Goal: Find contact information: Find contact information

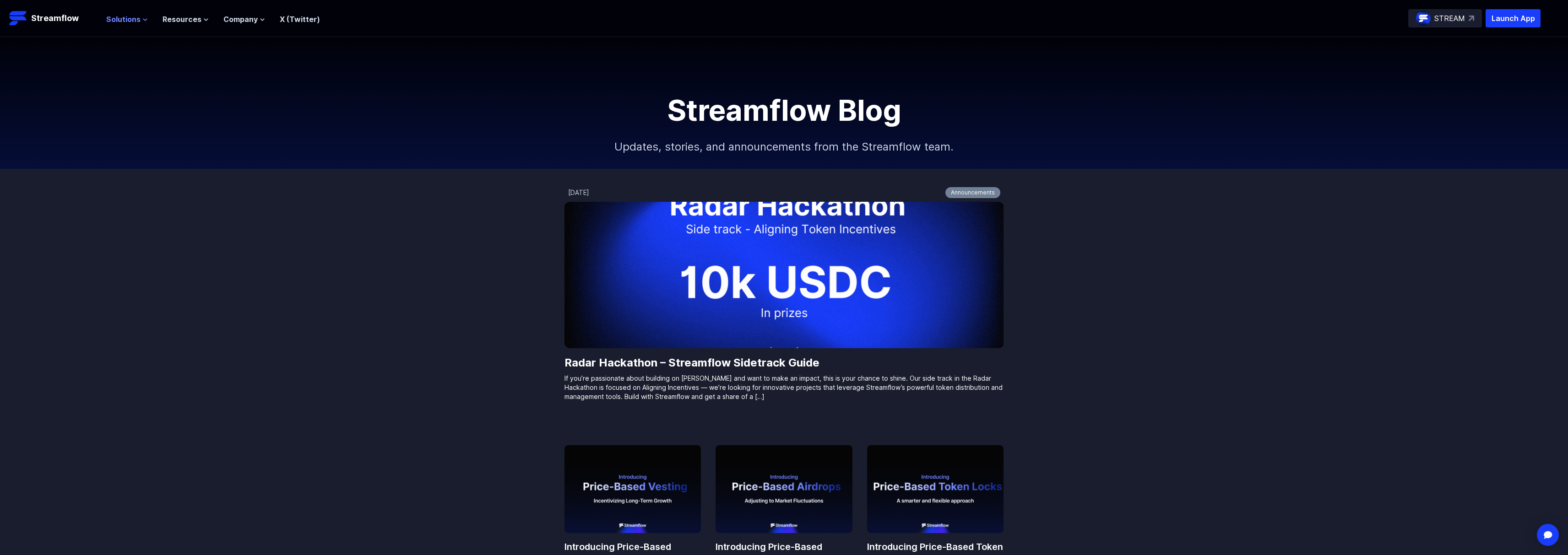
click at [134, 21] on span "Solutions" at bounding box center [123, 19] width 34 height 11
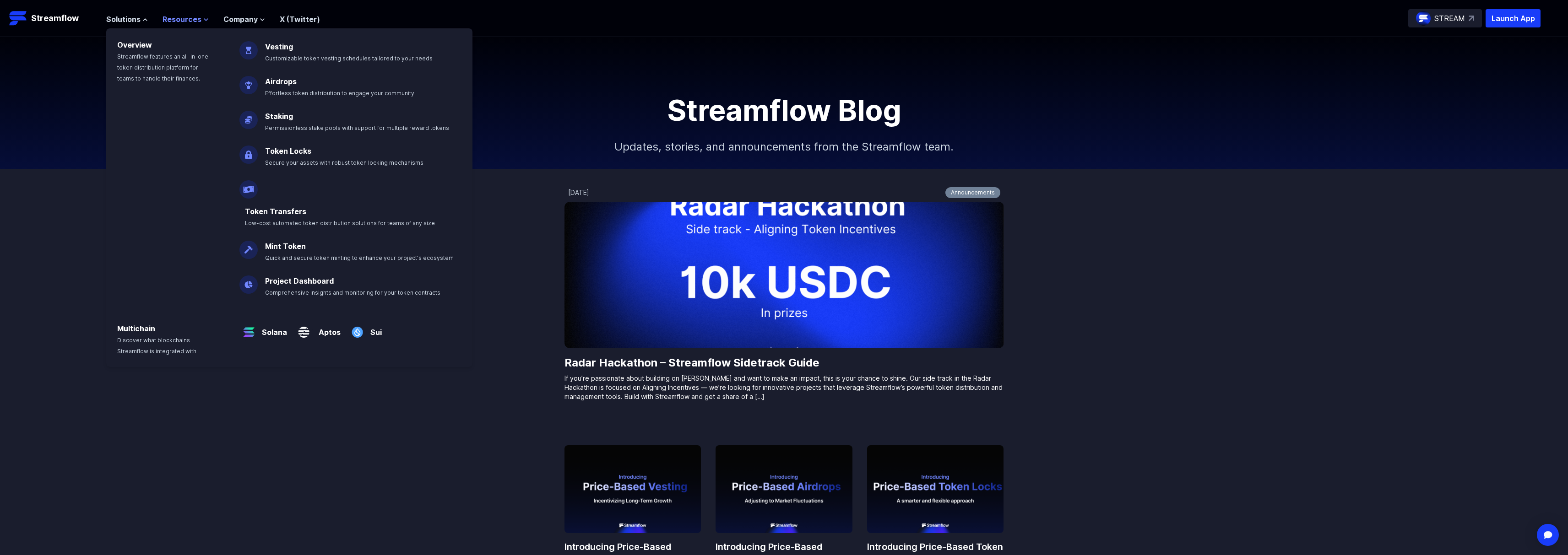
click at [181, 15] on span "Resources" at bounding box center [182, 19] width 39 height 11
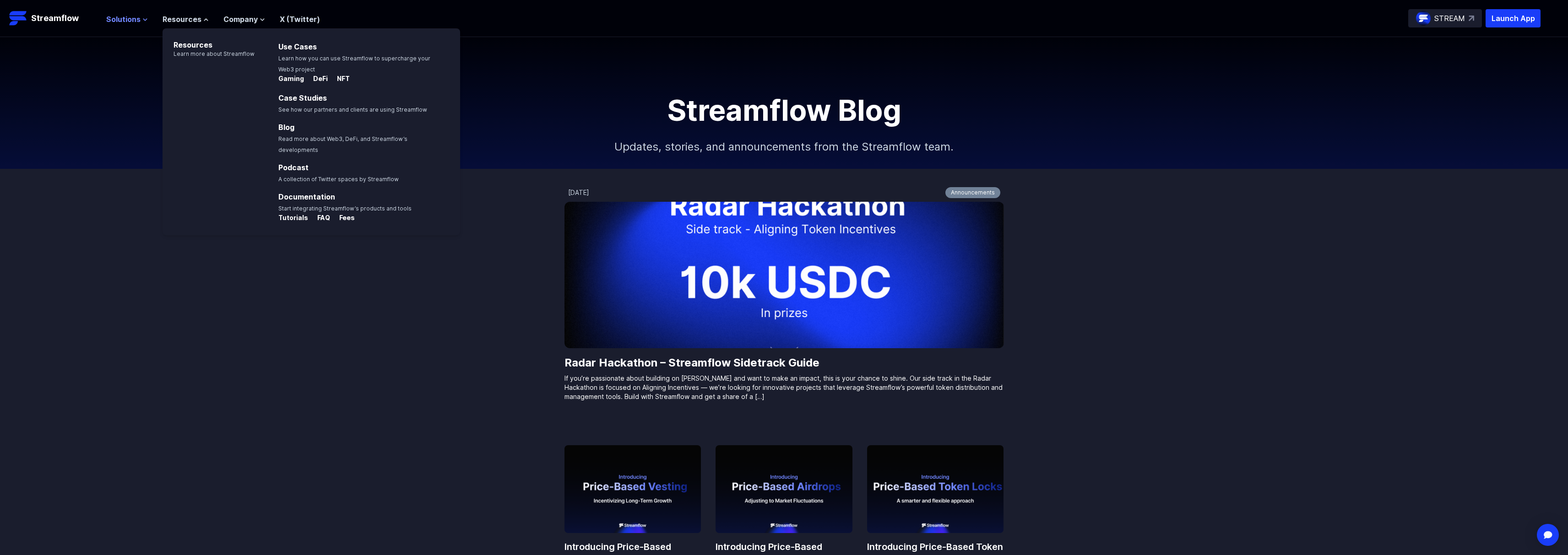
click at [122, 21] on span "Solutions" at bounding box center [123, 19] width 34 height 11
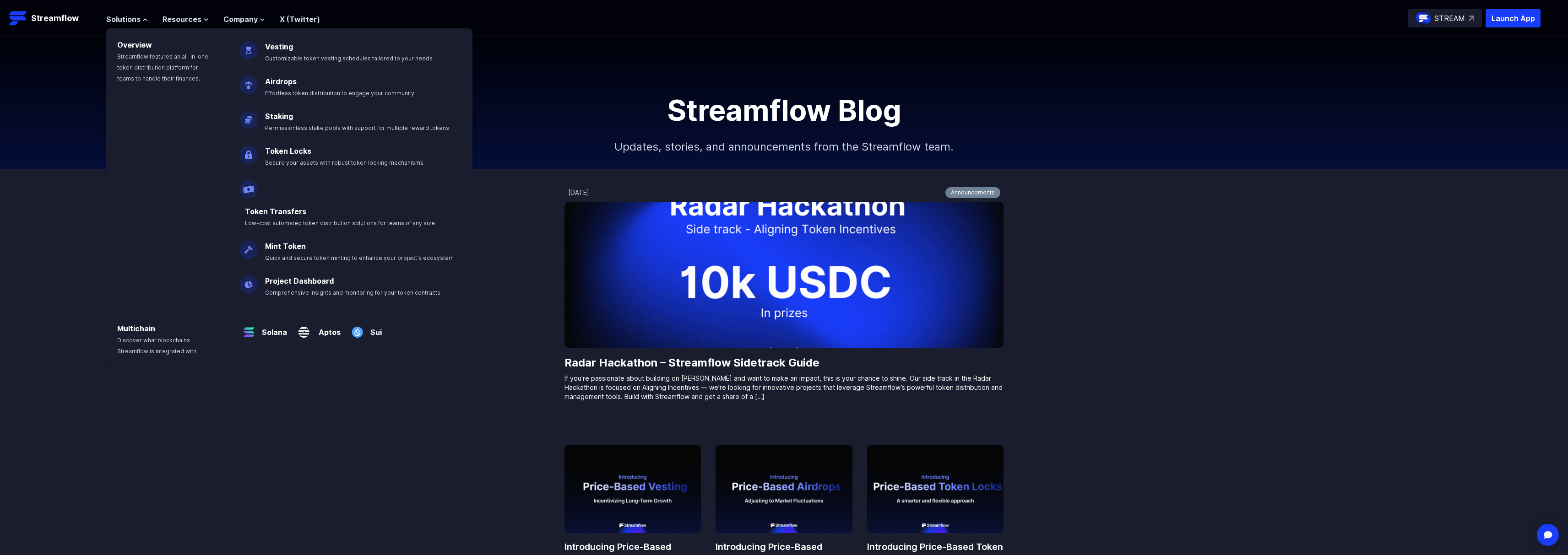
click at [252, 316] on img at bounding box center [248, 328] width 19 height 26
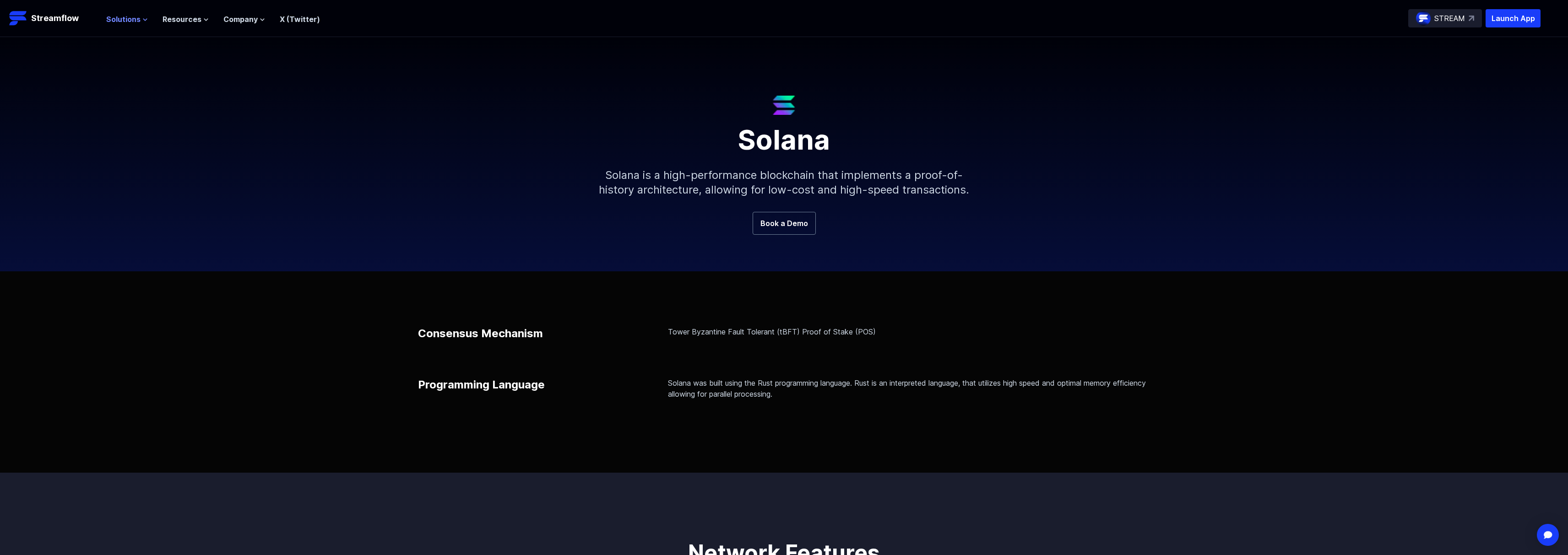
click at [122, 17] on span "Solutions" at bounding box center [123, 19] width 34 height 11
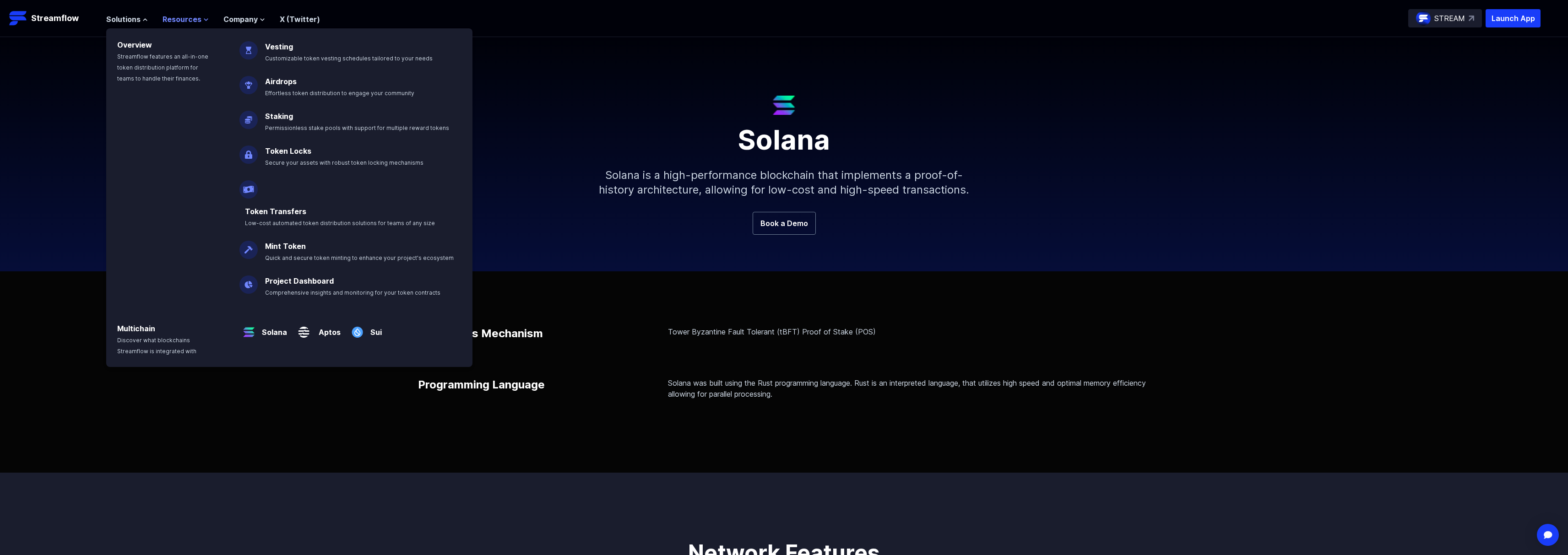
click at [199, 22] on button "Resources" at bounding box center [186, 19] width 46 height 11
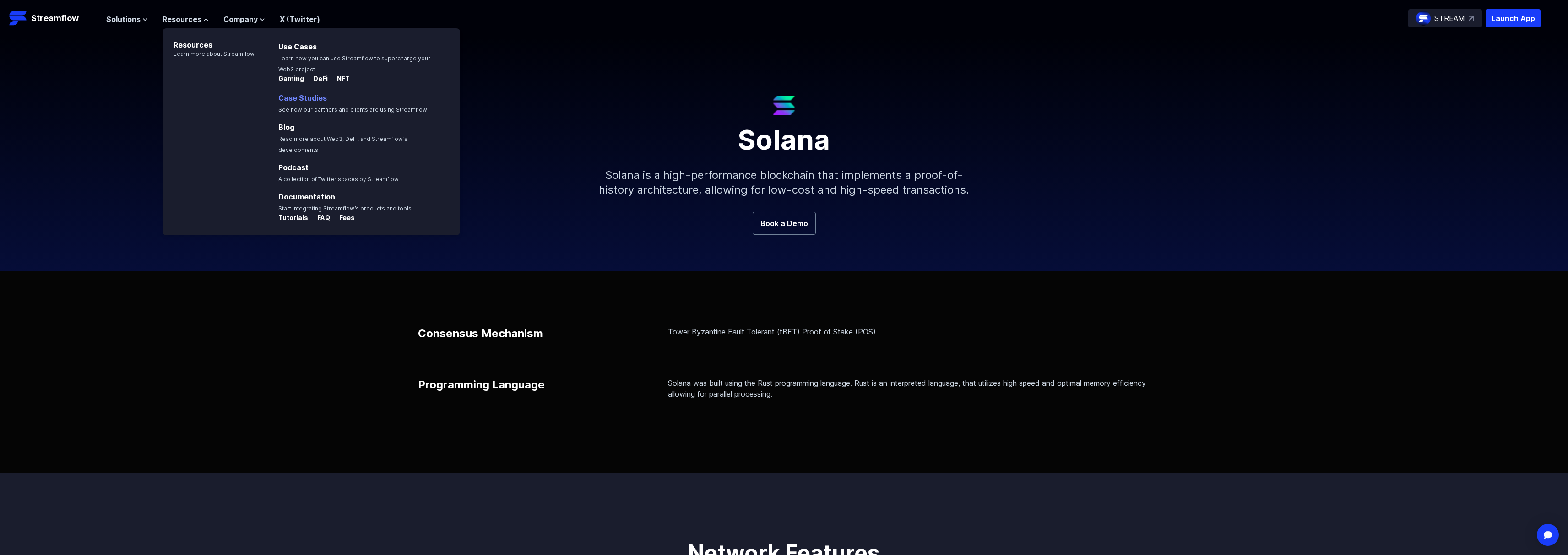
click at [291, 101] on link "Case Studies" at bounding box center [303, 97] width 49 height 9
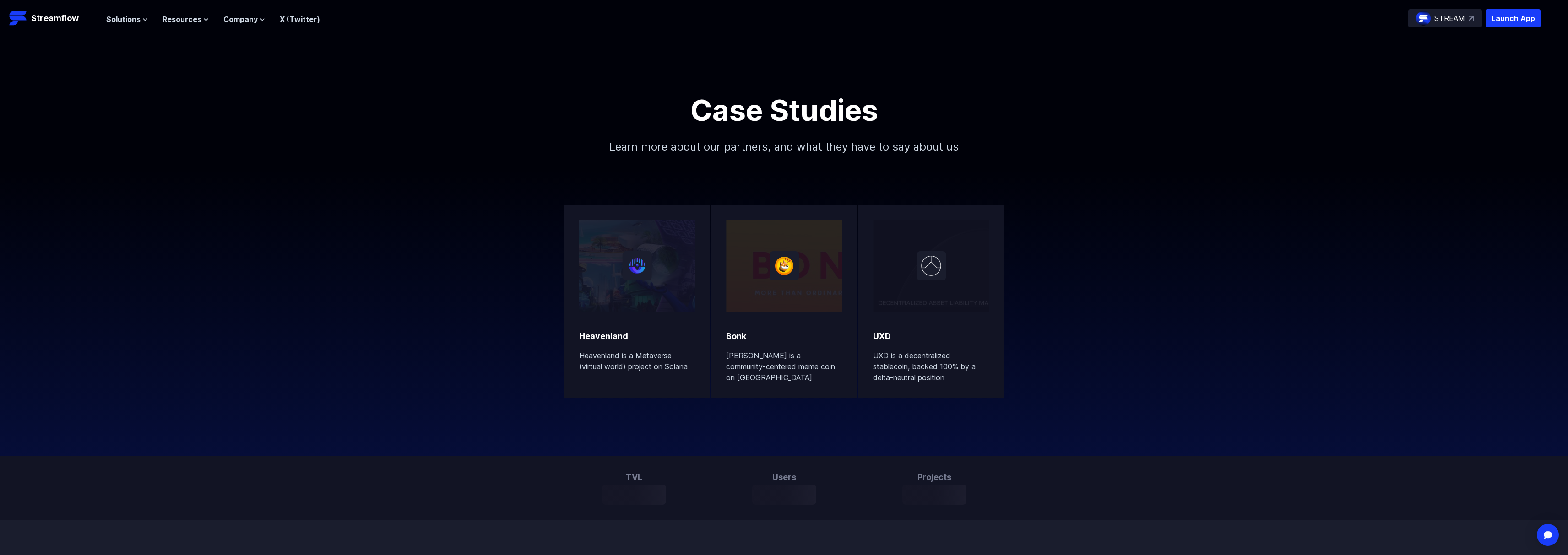
click at [621, 337] on h2 "Heavenland" at bounding box center [603, 336] width 49 height 13
click at [635, 127] on p "Learn more about our partners, and what they have to say about us" at bounding box center [784, 146] width 394 height 44
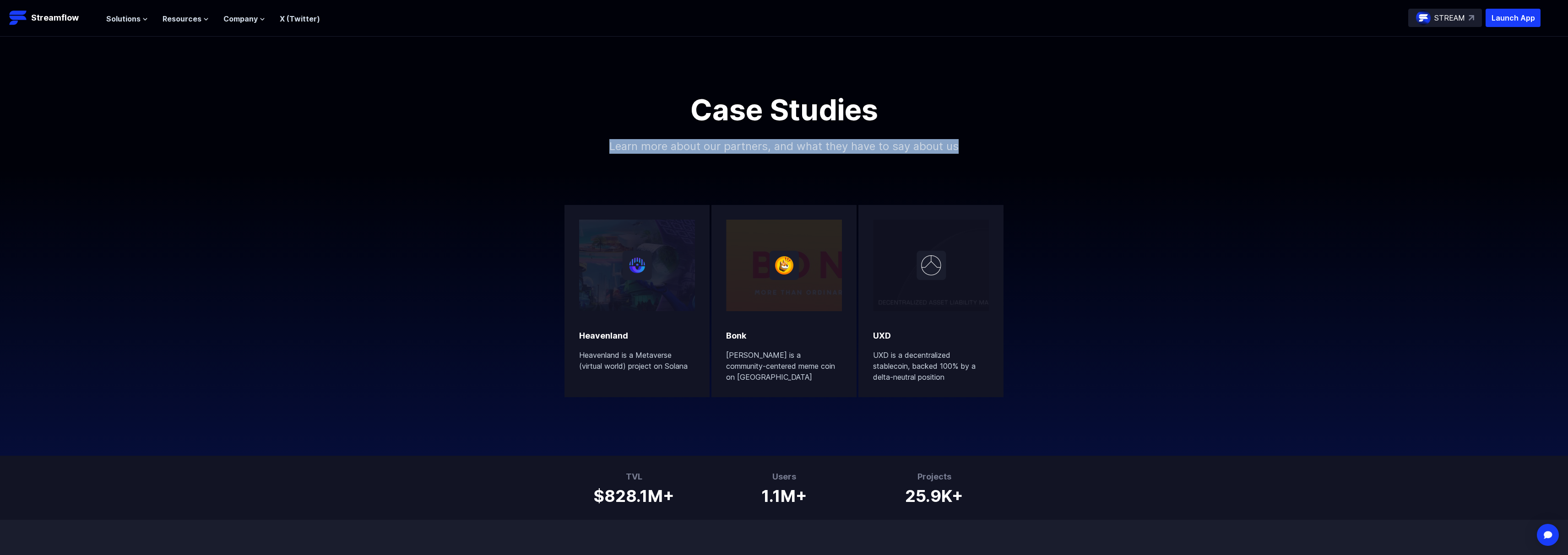
drag, startPoint x: 604, startPoint y: 145, endPoint x: 1053, endPoint y: 166, distance: 449.5
click at [1053, 166] on div "Case Studies Learn more about our partners, and what they have to say about us" at bounding box center [784, 131] width 1568 height 73
copy p "Learn more about our partners, and what they have to say about us"
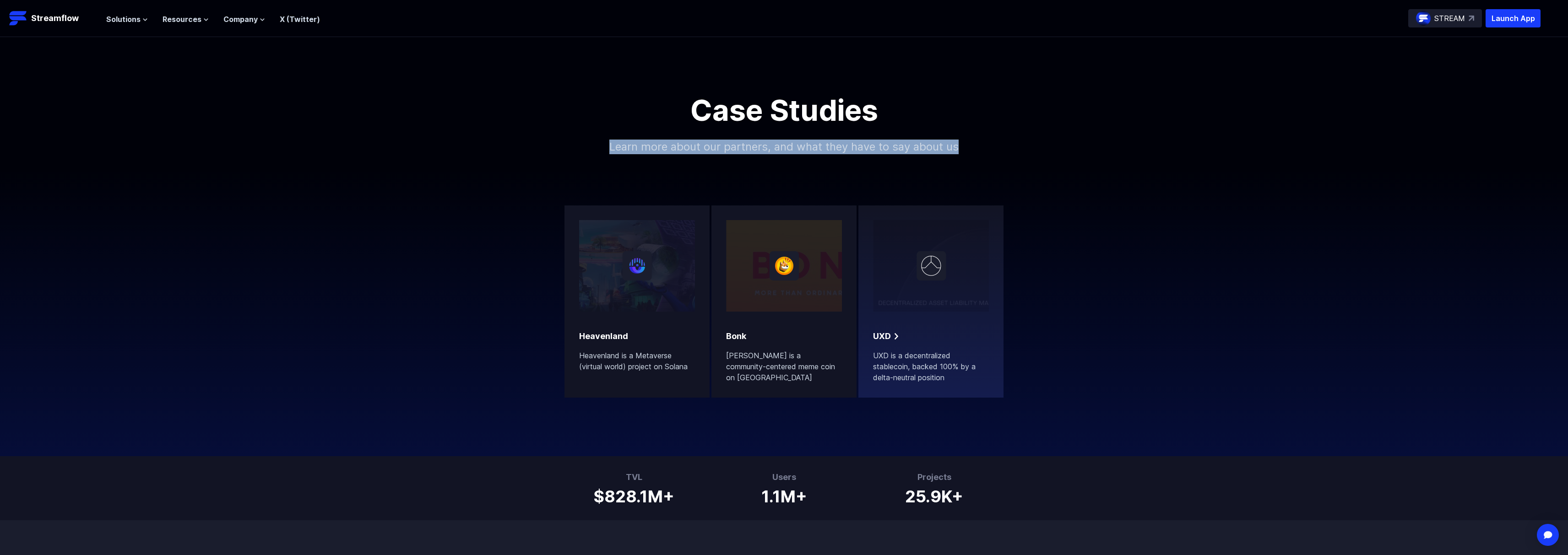
scroll to position [13, 0]
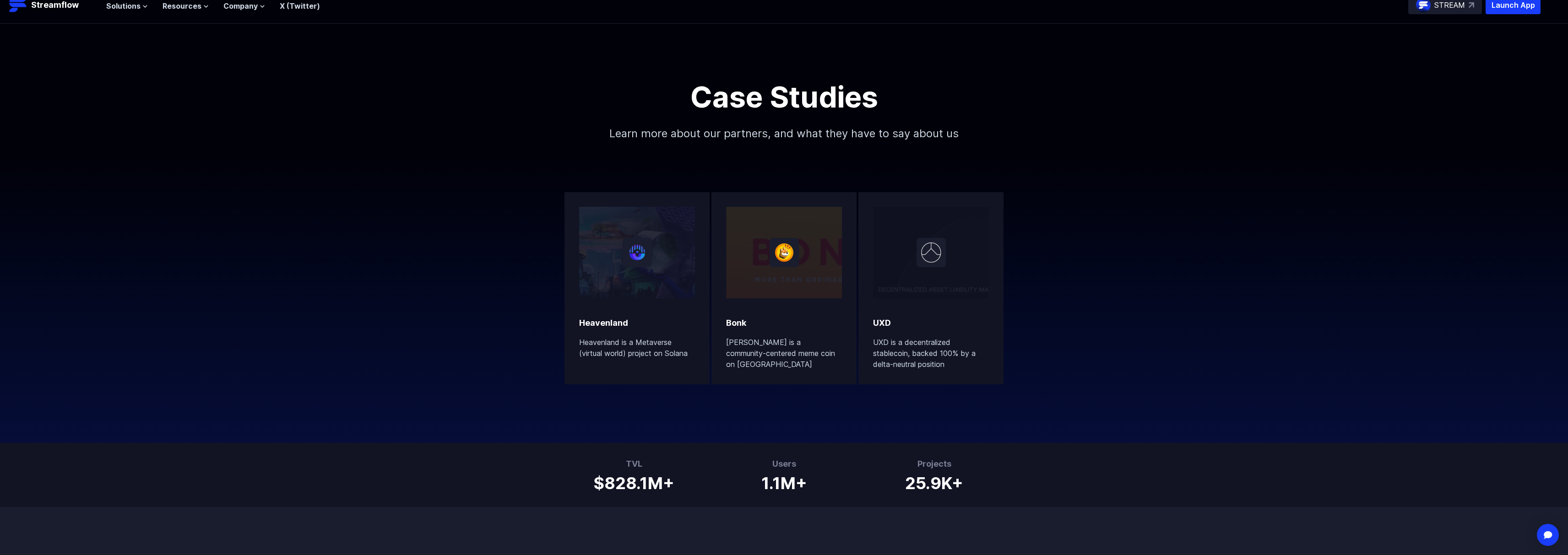
click at [441, 216] on div "Heavenland Heavenland is a Metaverse (virtual world) project on Solana Bonk Bon…" at bounding box center [784, 299] width 1568 height 287
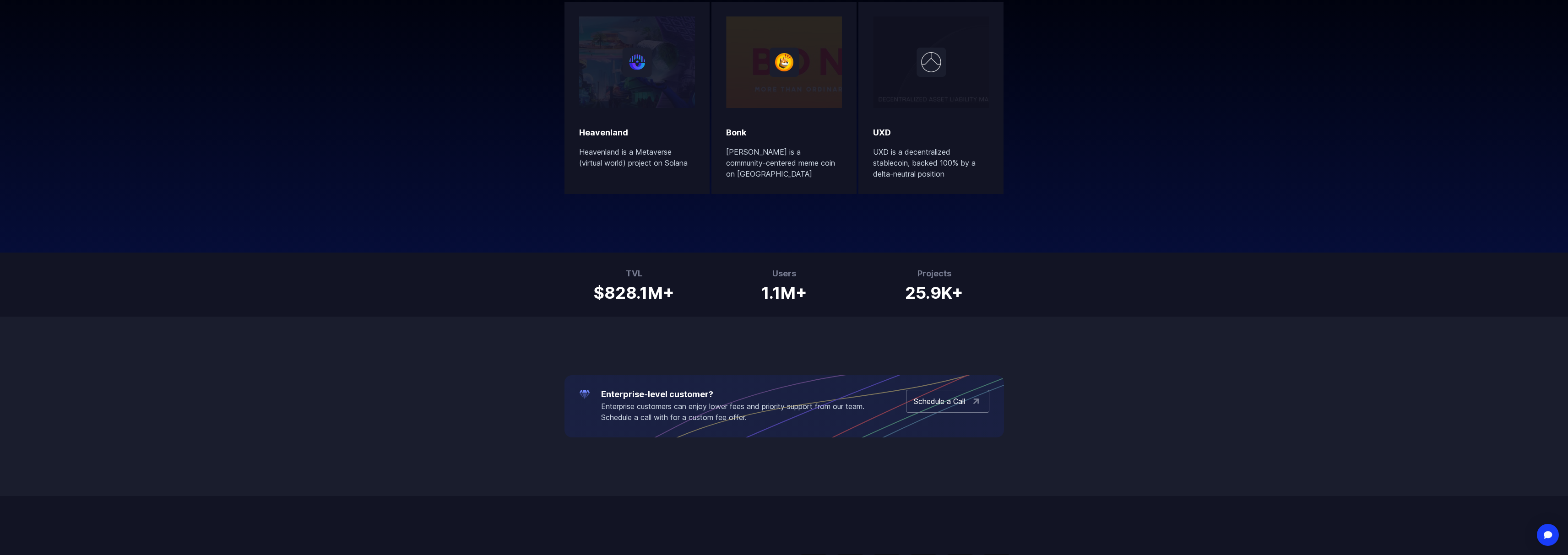
scroll to position [188, 0]
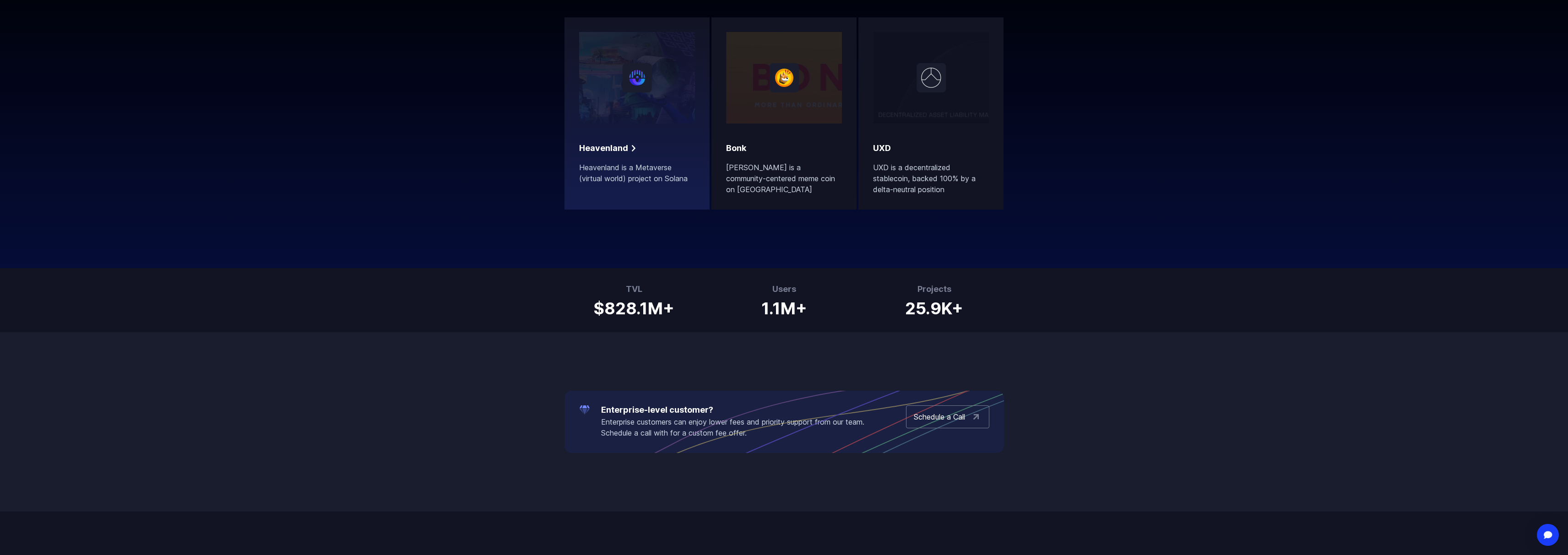
click at [640, 132] on div "Heavenland Heavenland is a Metaverse (virtual world) project on Solana" at bounding box center [637, 108] width 116 height 152
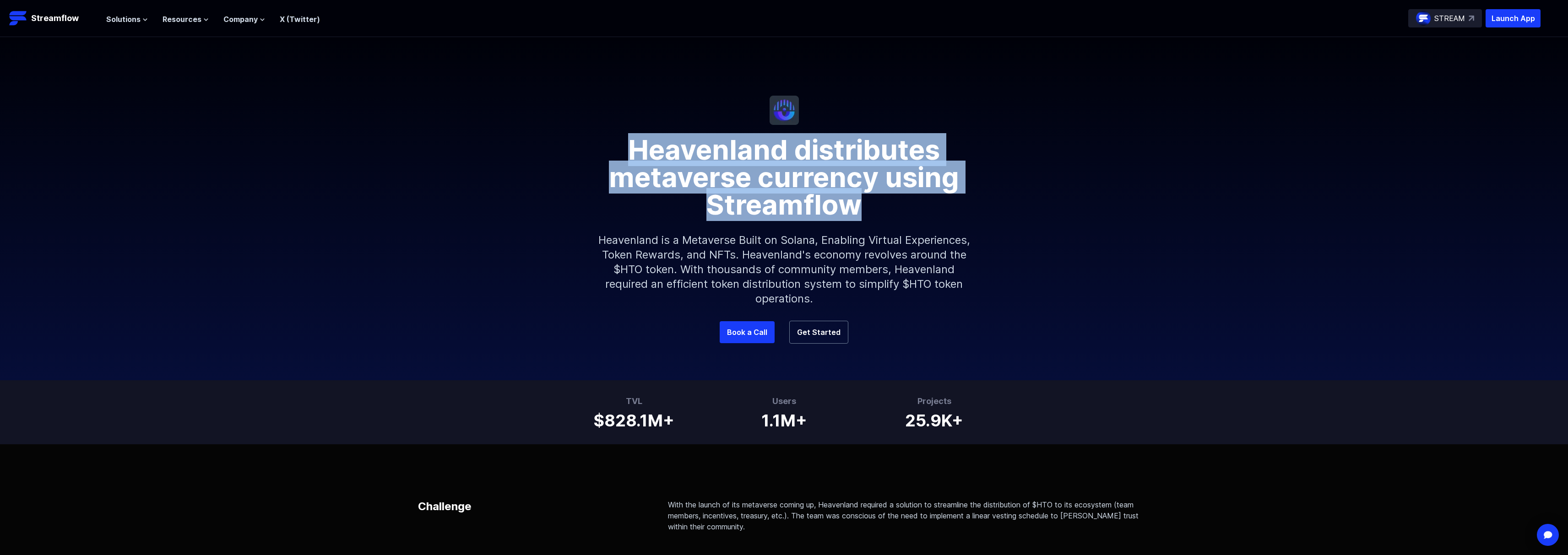
drag, startPoint x: 630, startPoint y: 144, endPoint x: 885, endPoint y: 198, distance: 260.7
click at [885, 198] on h1 "Heavenland distributes metaverse currency using Streamflow" at bounding box center [784, 172] width 439 height 93
copy h1 "Heavenland distributes metaverse currency using Streamflow"
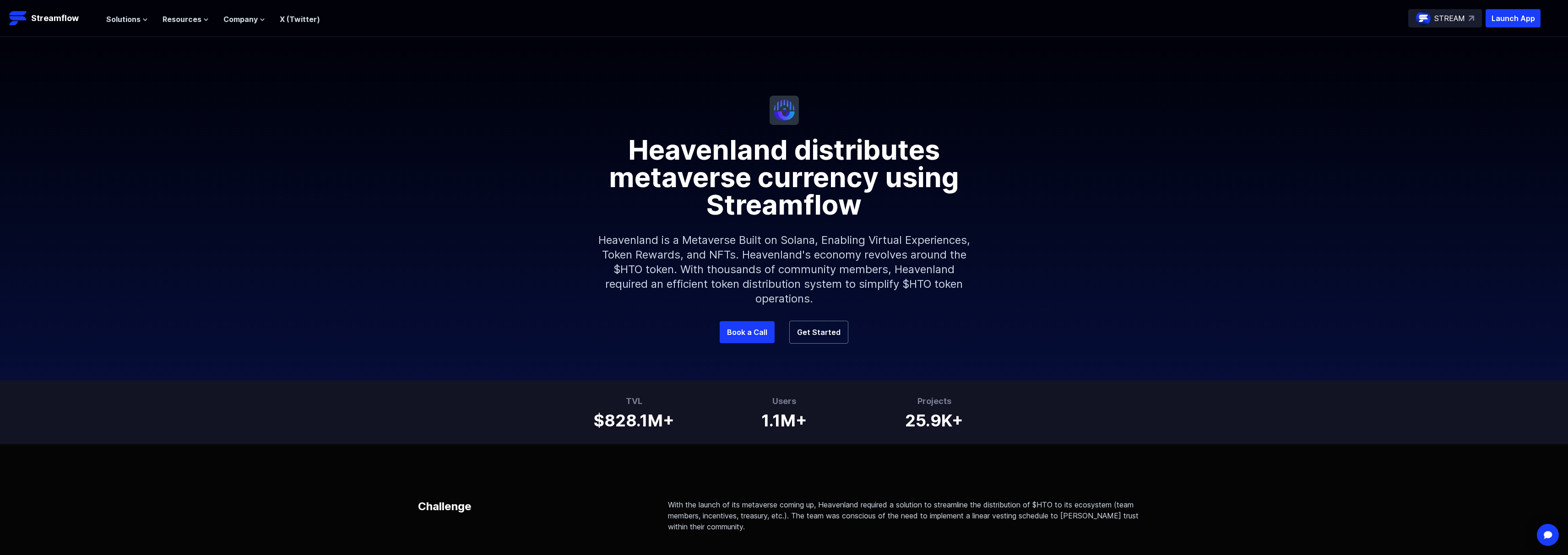
click at [624, 250] on p "Heavenland is a Metaverse Built on Solana, Enabling Virtual Experiences, Token …" at bounding box center [784, 269] width 394 height 102
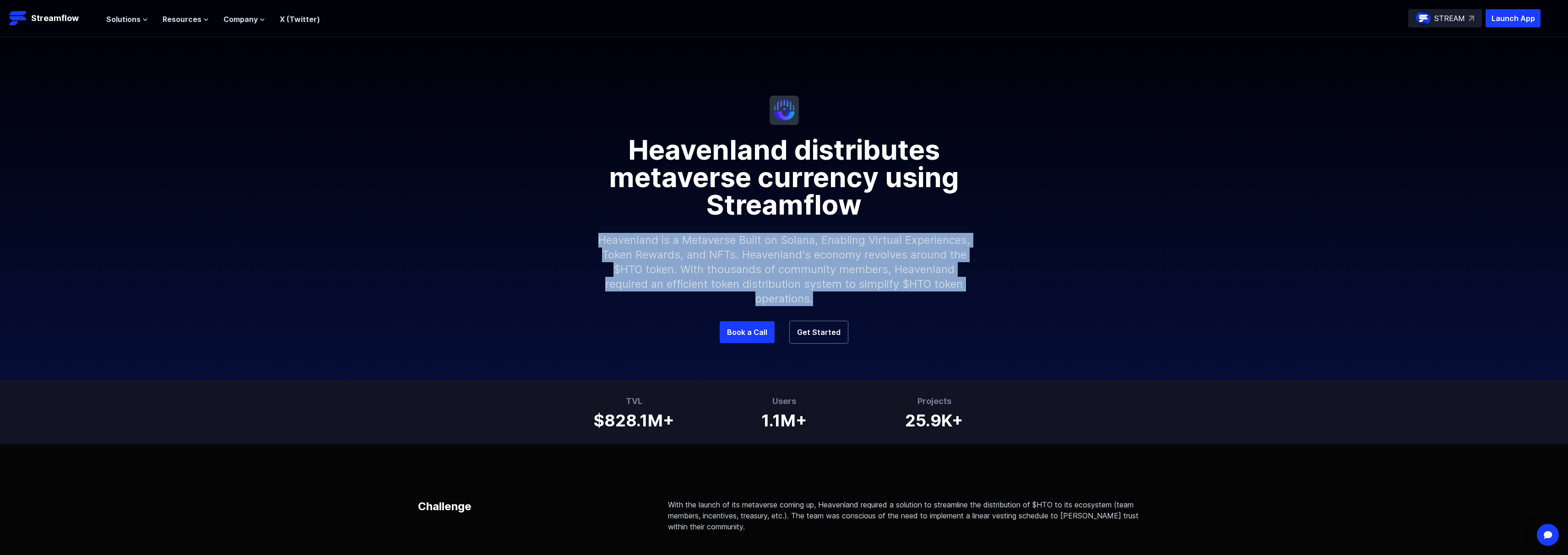
drag, startPoint x: 597, startPoint y: 238, endPoint x: 848, endPoint y: 296, distance: 257.6
click at [848, 296] on p "Heavenland is a Metaverse Built on Solana, Enabling Virtual Experiences, Token …" at bounding box center [784, 269] width 394 height 102
copy p "Heavenland is a Metaverse Built on Solana, Enabling Virtual Experiences, Token …"
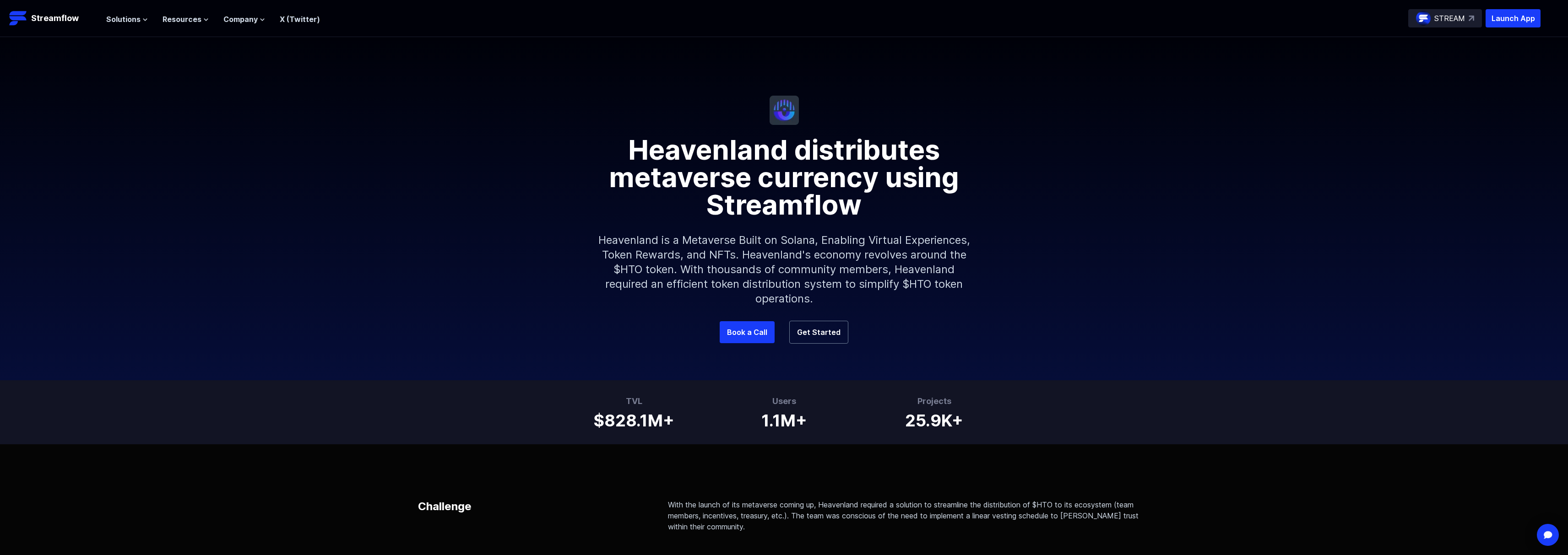
click at [935, 109] on div "Heavenland distributes metaverse currency using Streamflow Heavenland is a Meta…" at bounding box center [784, 179] width 1568 height 284
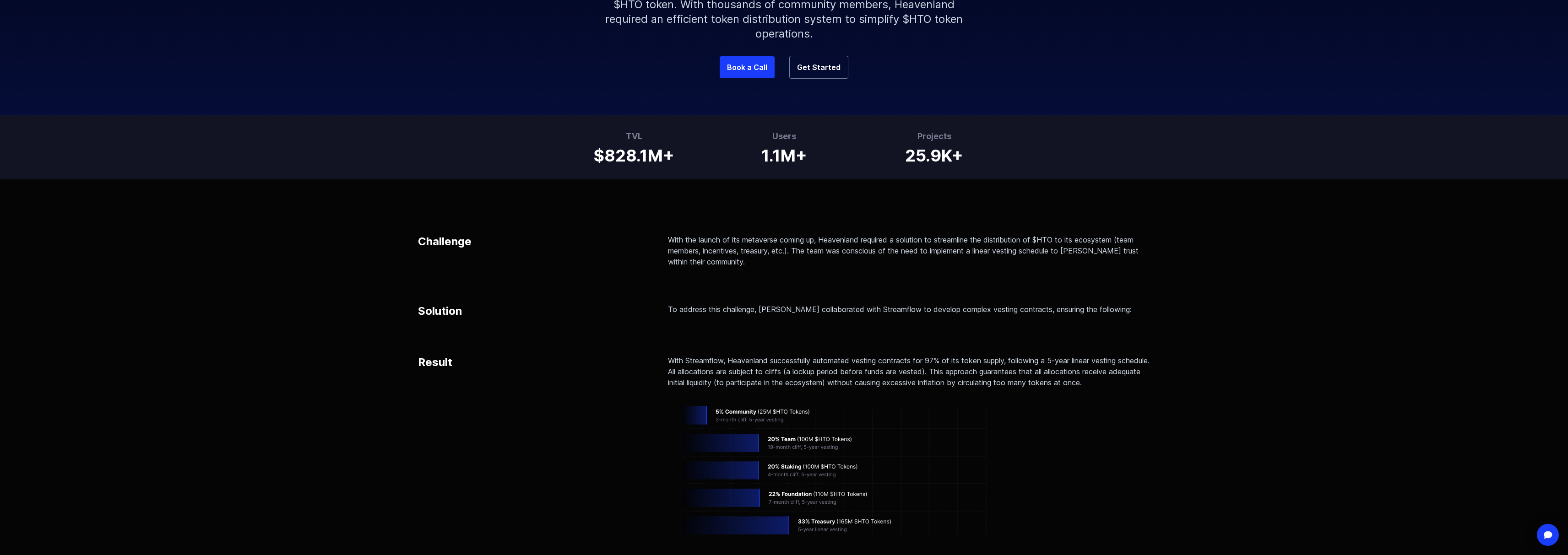
scroll to position [362, 0]
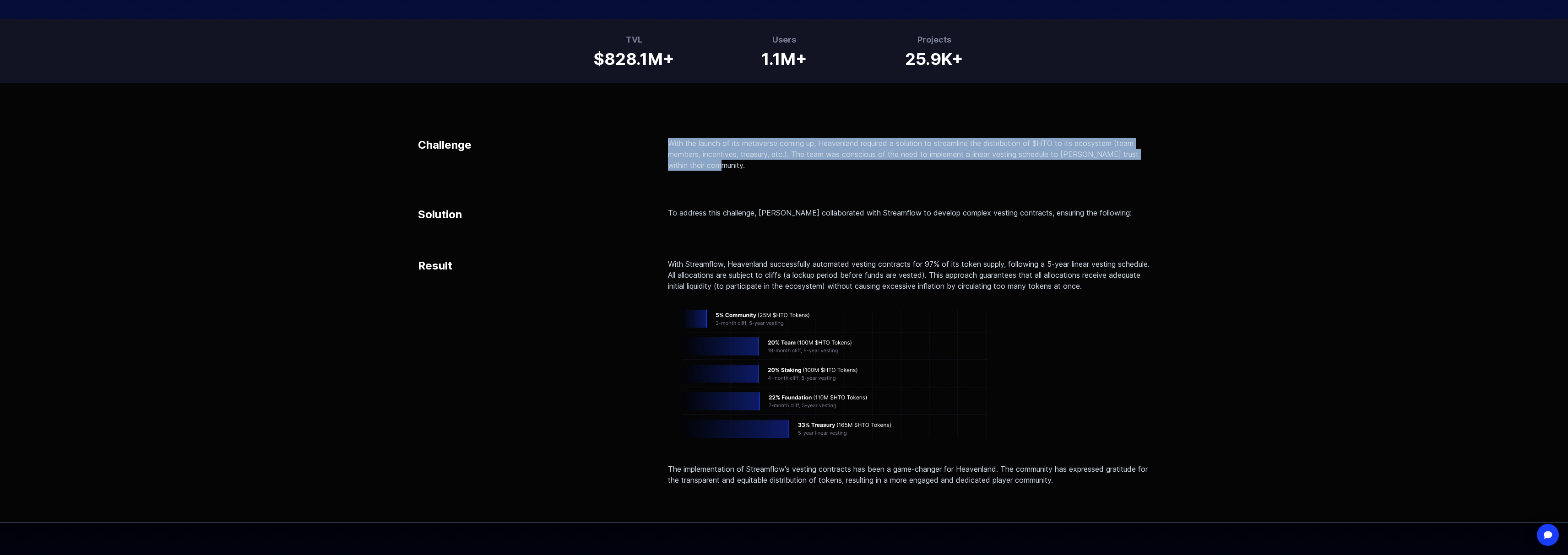
drag, startPoint x: 710, startPoint y: 167, endPoint x: 648, endPoint y: 141, distance: 67.2
click at [648, 141] on div "Challenge With the launch of its metaverse coming up, Heavenland required a sol…" at bounding box center [784, 154] width 732 height 33
copy div "With the launch of its metaverse coming up, Heavenland required a solution to s…"
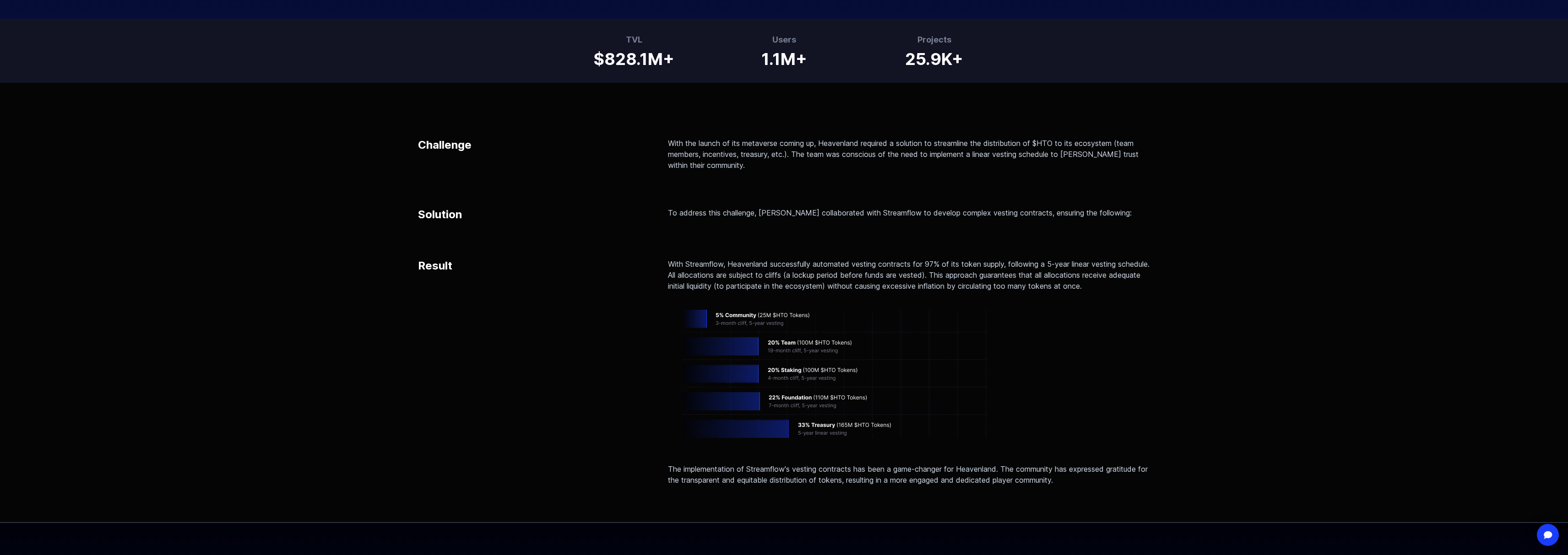
click at [659, 211] on div "Solution To address this challenge, Heavenland collaborated with Streamflow to …" at bounding box center [784, 214] width 732 height 15
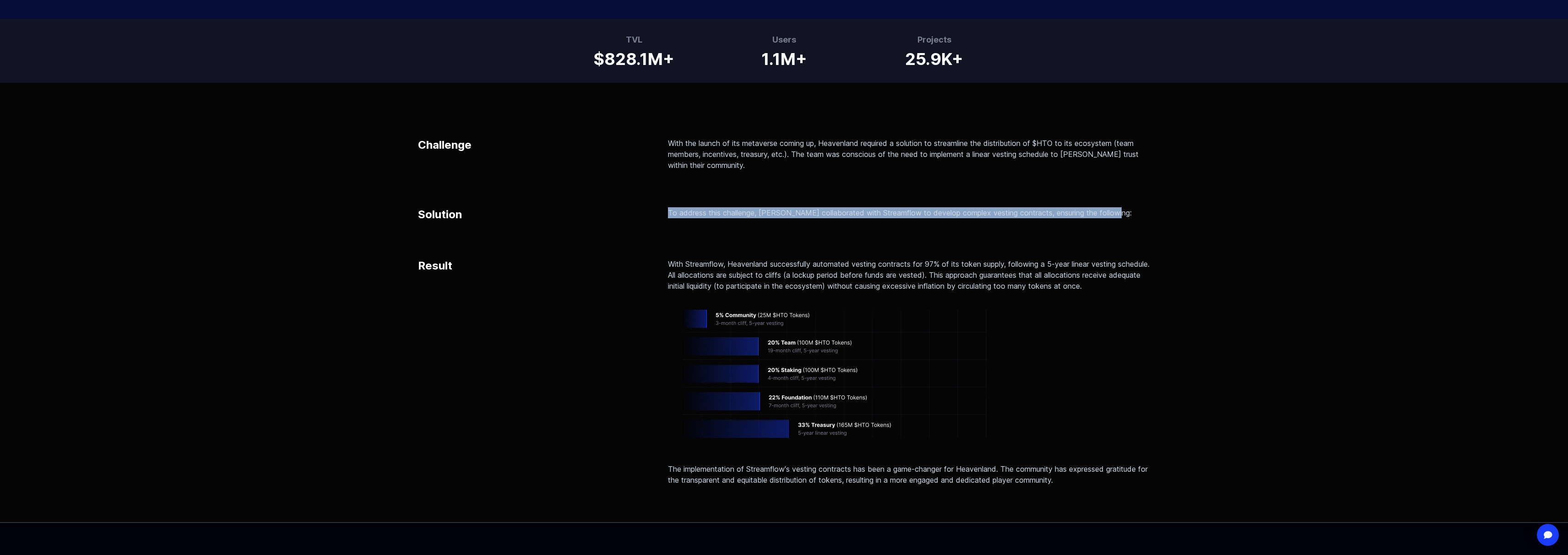
drag, startPoint x: 667, startPoint y: 209, endPoint x: 1123, endPoint y: 212, distance: 456.0
click at [1123, 212] on div "Solution To address this challenge, Heavenland collaborated with Streamflow to …" at bounding box center [784, 214] width 732 height 15
copy p "To address this challenge, Heavenland collaborated with Streamflow to develop c…"
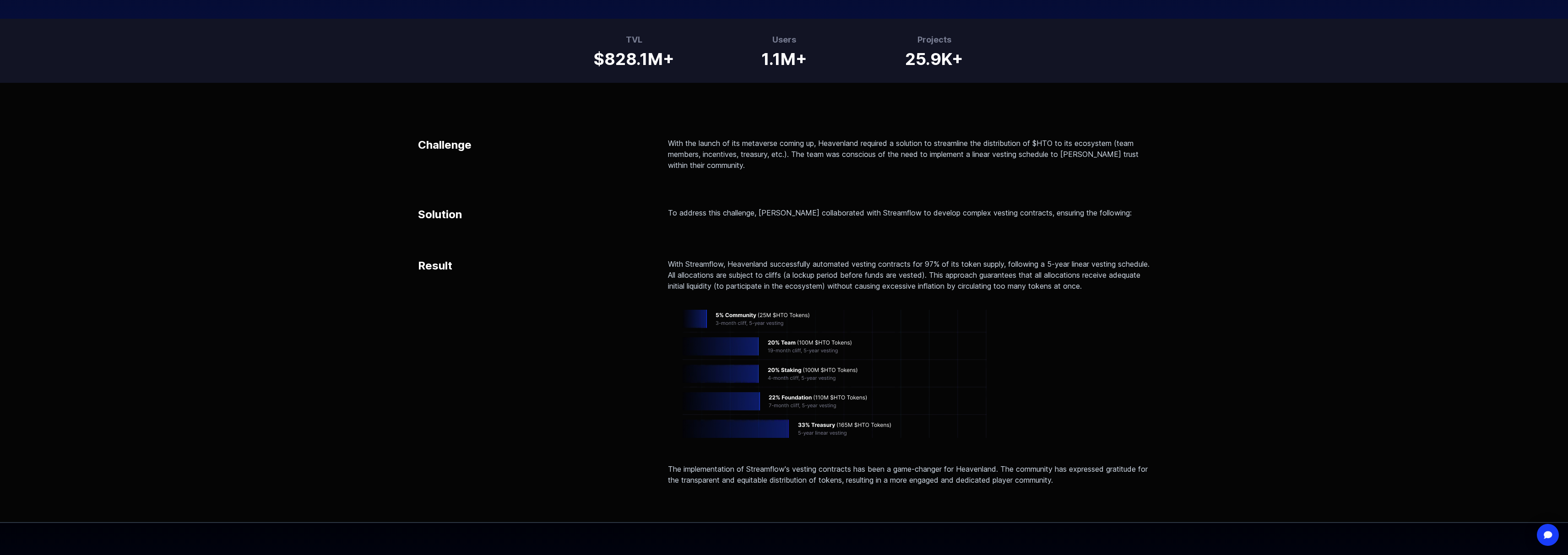
click at [452, 275] on div "Result" at bounding box center [534, 372] width 232 height 227
drag, startPoint x: 427, startPoint y: 262, endPoint x: 382, endPoint y: 260, distance: 45.0
click at [382, 260] on div "Challenge With the launch of its metaverse coming up, Heavenland required a sol…" at bounding box center [784, 302] width 1568 height 439
copy p "Result"
click at [680, 275] on p "With Streamflow, Heavenland successfully automated vesting contracts for 97% of…" at bounding box center [909, 275] width 482 height 33
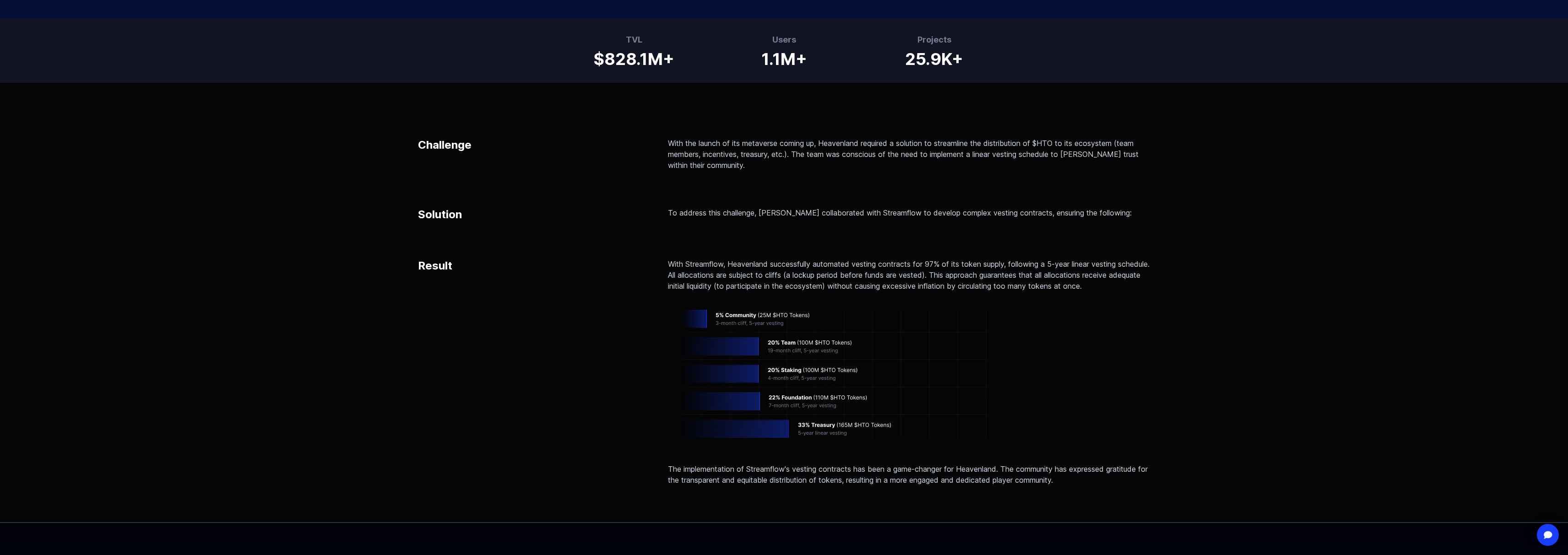
drag, startPoint x: 665, startPoint y: 260, endPoint x: 695, endPoint y: 298, distance: 48.4
click at [695, 298] on div "Result With Streamflow, Heavenland successfully automated vesting contracts for…" at bounding box center [784, 372] width 732 height 227
copy p "With Streamflow, Heavenland successfully automated vesting contracts for 97% of…"
click at [1174, 423] on div "Challenge With the launch of its metaverse coming up, Heavenland required a sol…" at bounding box center [784, 302] width 1568 height 439
click at [650, 470] on div "Result With Streamflow, Heavenland successfully automated vesting contracts for…" at bounding box center [784, 372] width 732 height 227
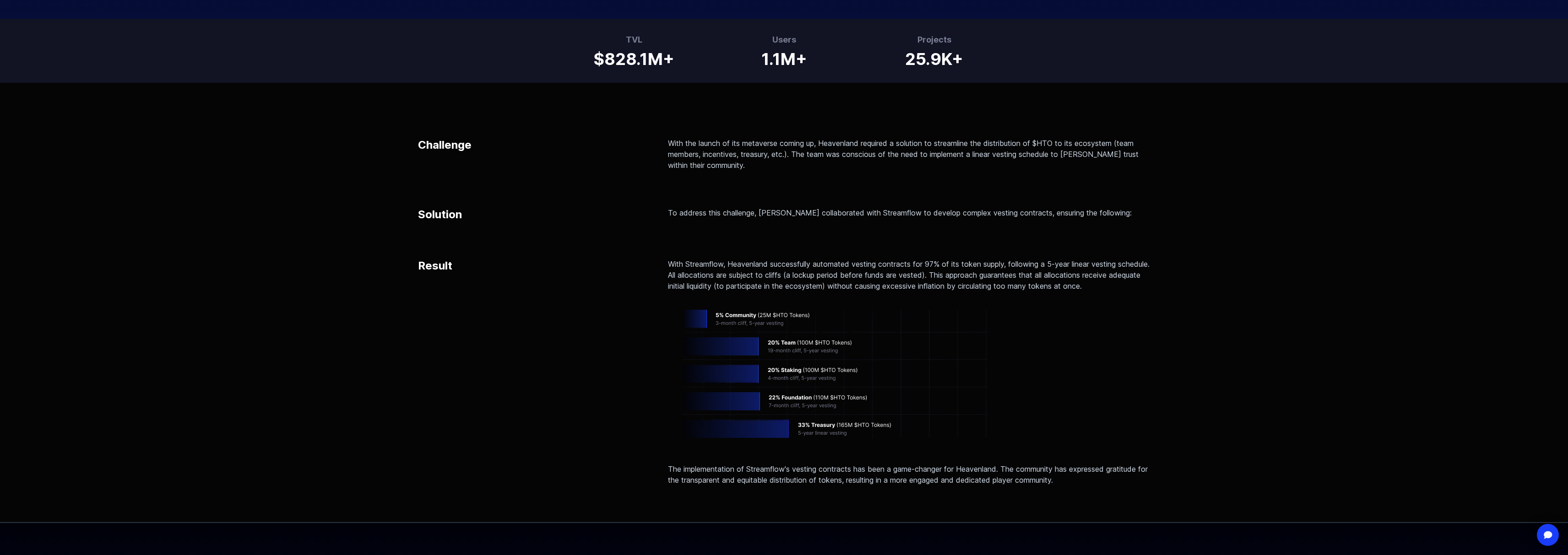
drag, startPoint x: 803, startPoint y: 480, endPoint x: 1141, endPoint y: 497, distance: 338.4
click at [1152, 492] on div "Challenge With the launch of its metaverse coming up, Heavenland required a sol…" at bounding box center [784, 302] width 1568 height 439
copy p "The implementation of Streamflow's vesting contracts has been a game-changer fo…"
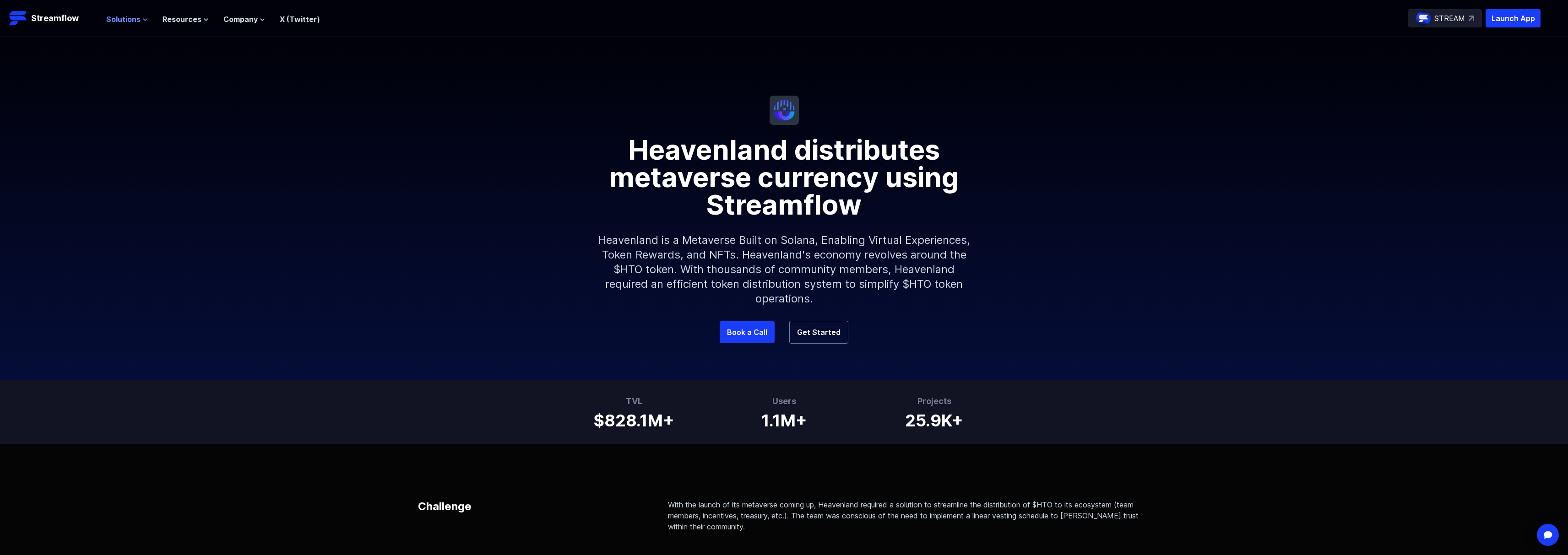
click at [140, 19] on button "Solutions" at bounding box center [127, 19] width 42 height 11
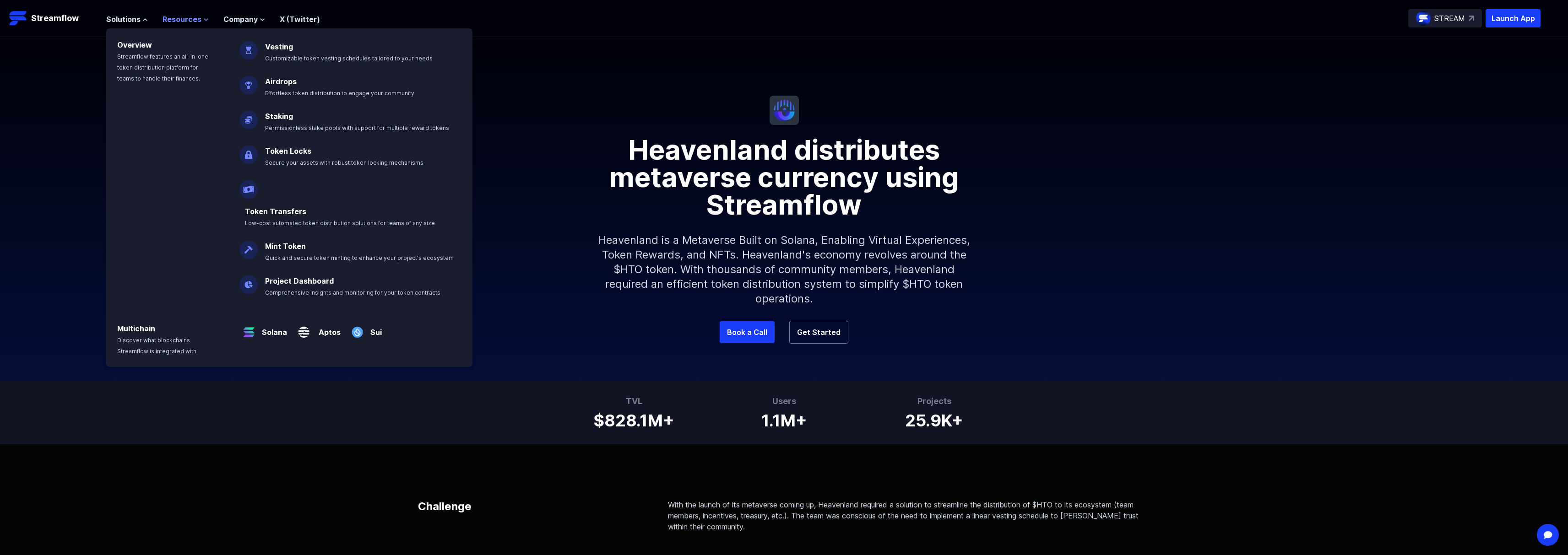
click at [184, 18] on span "Resources" at bounding box center [182, 19] width 39 height 11
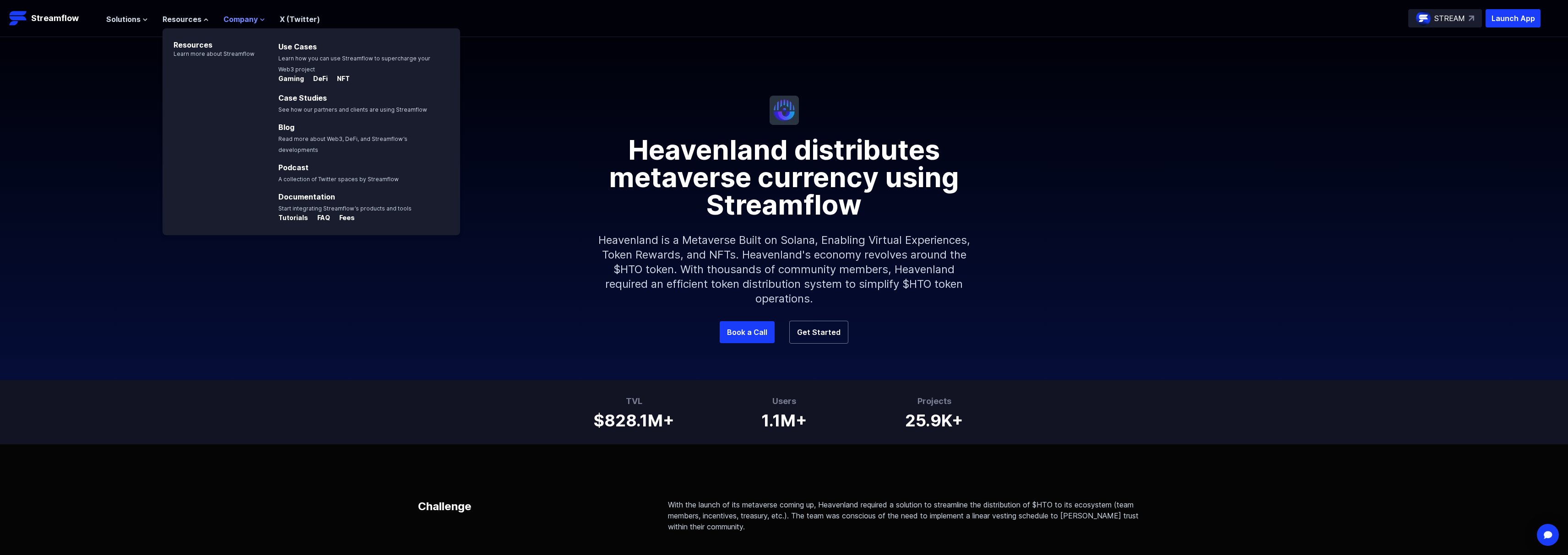
click at [246, 18] on span "Company" at bounding box center [240, 19] width 34 height 11
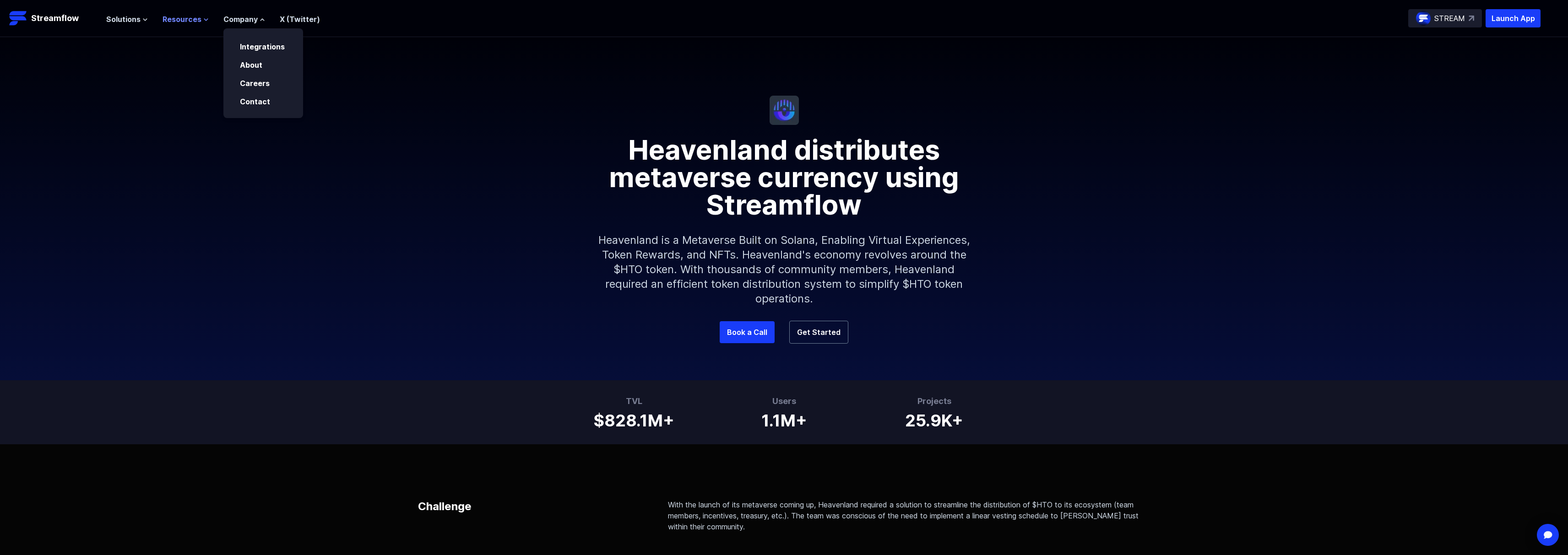
click at [185, 24] on span "Resources" at bounding box center [182, 19] width 39 height 11
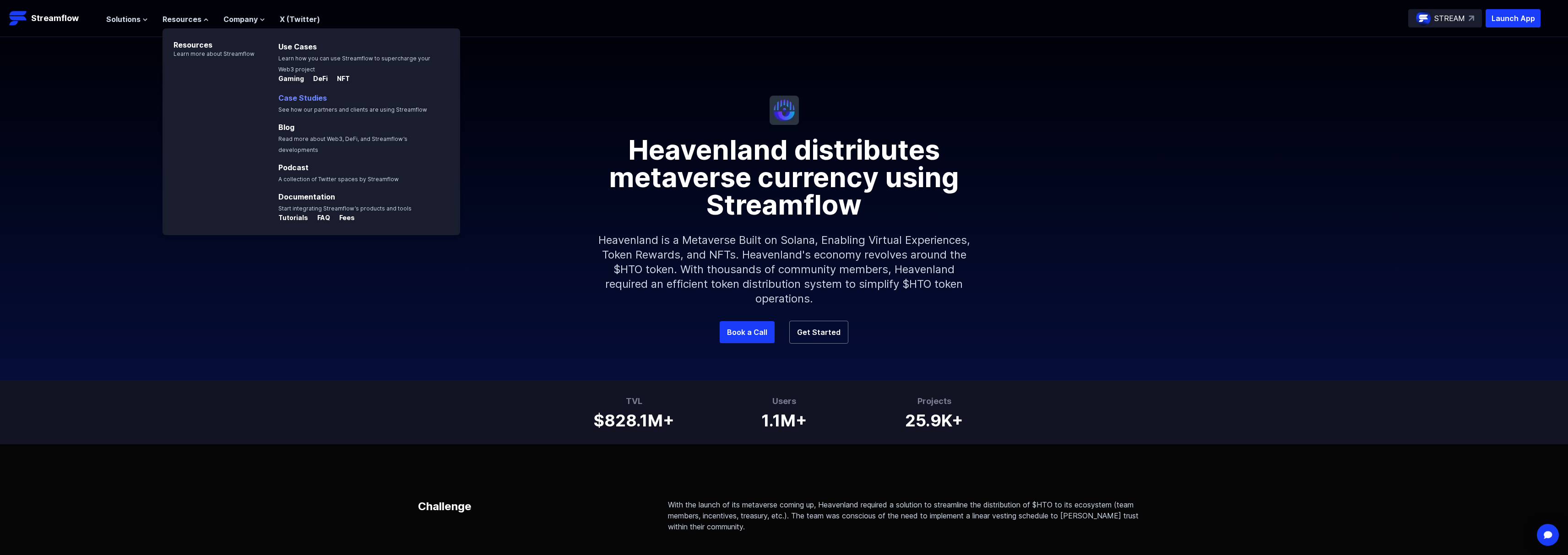
click at [288, 98] on link "Case Studies" at bounding box center [303, 97] width 49 height 9
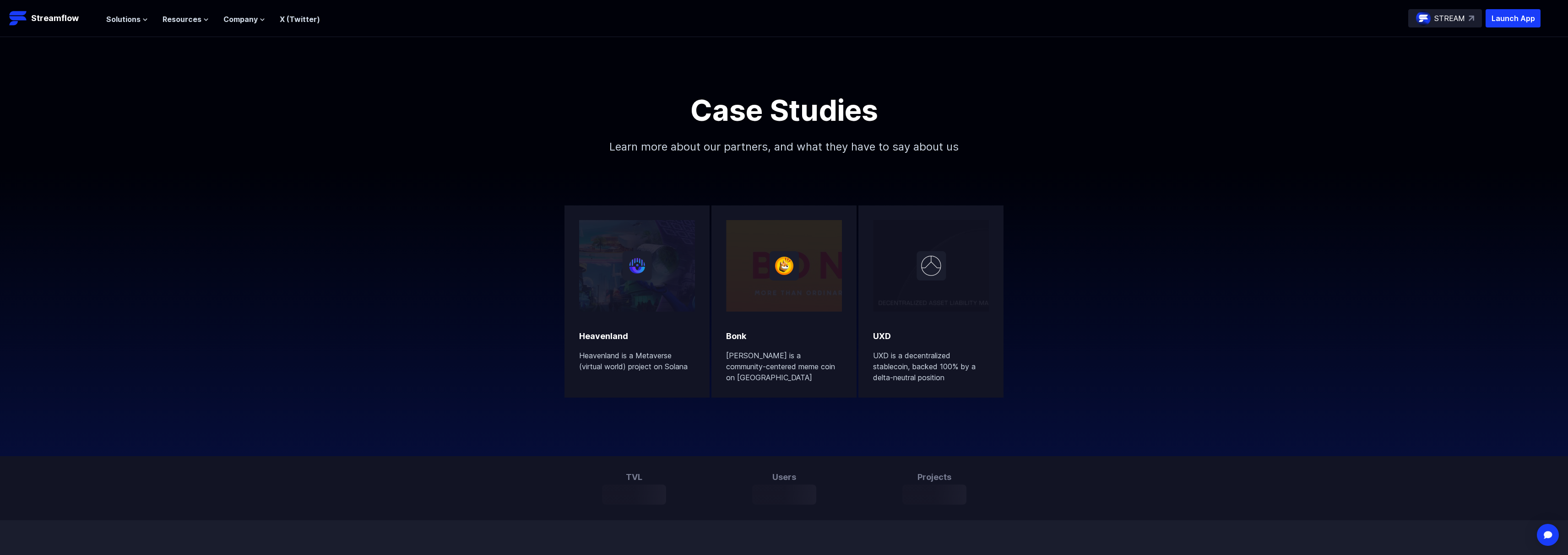
click at [795, 323] on div "[PERSON_NAME] [PERSON_NAME] is a community-centered meme coin on [GEOGRAPHIC_DA…" at bounding box center [784, 301] width 116 height 163
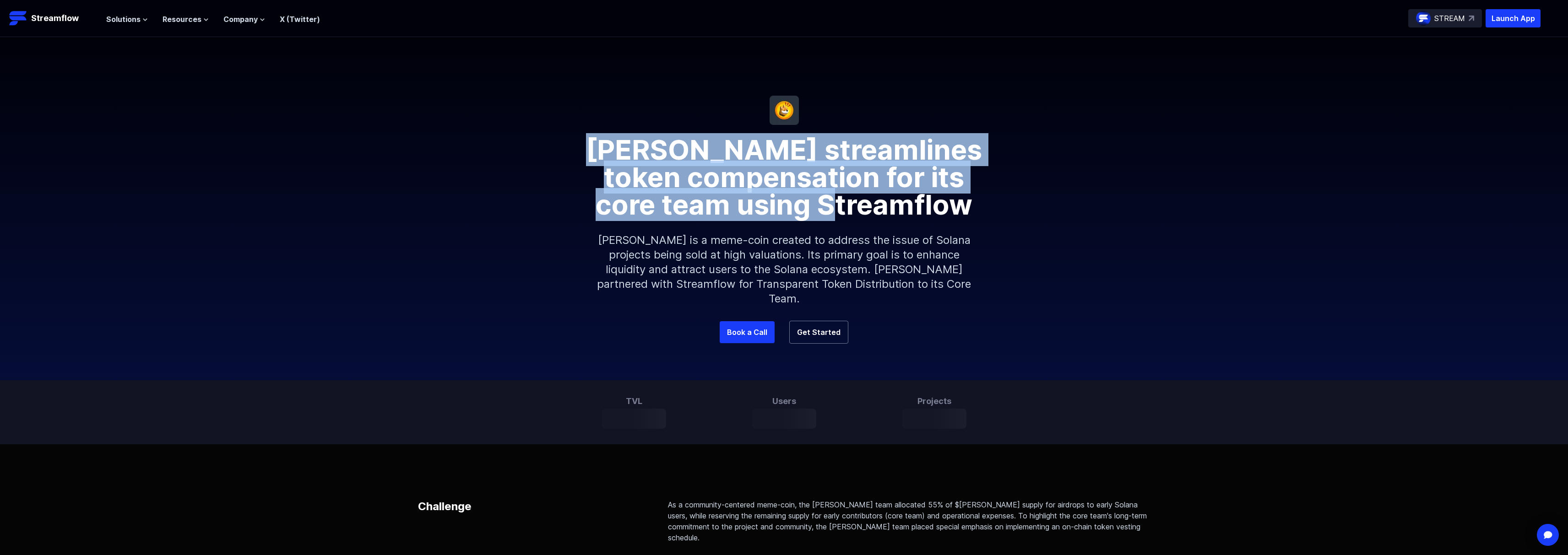
drag, startPoint x: 623, startPoint y: 143, endPoint x: 907, endPoint y: 216, distance: 293.2
click at [907, 216] on h1 "Bonk streamlines token compensation for its core team using Streamflow" at bounding box center [784, 172] width 439 height 93
copy h1 "Bonk streamlines token compensation for its core team using Streamflow"
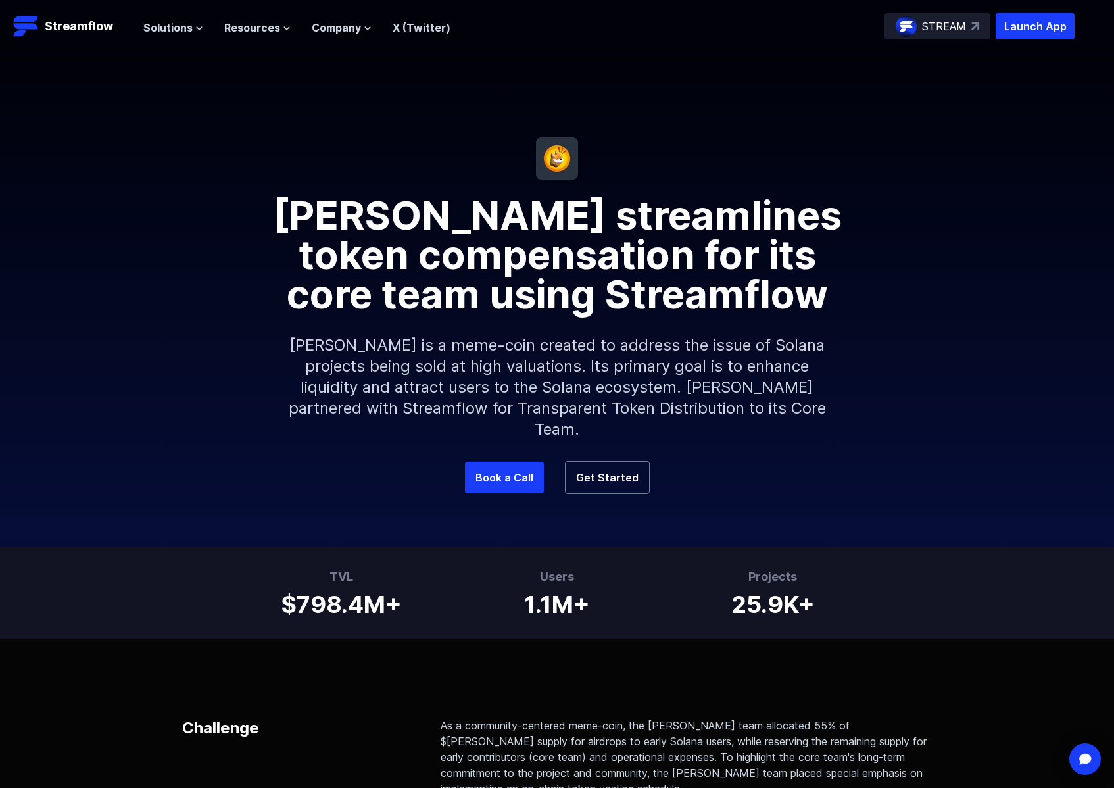
drag, startPoint x: 380, startPoint y: 230, endPoint x: 355, endPoint y: 214, distance: 28.7
click at [380, 229] on h1 "Bonk streamlines token compensation for its core team using Streamflow" at bounding box center [556, 247] width 631 height 134
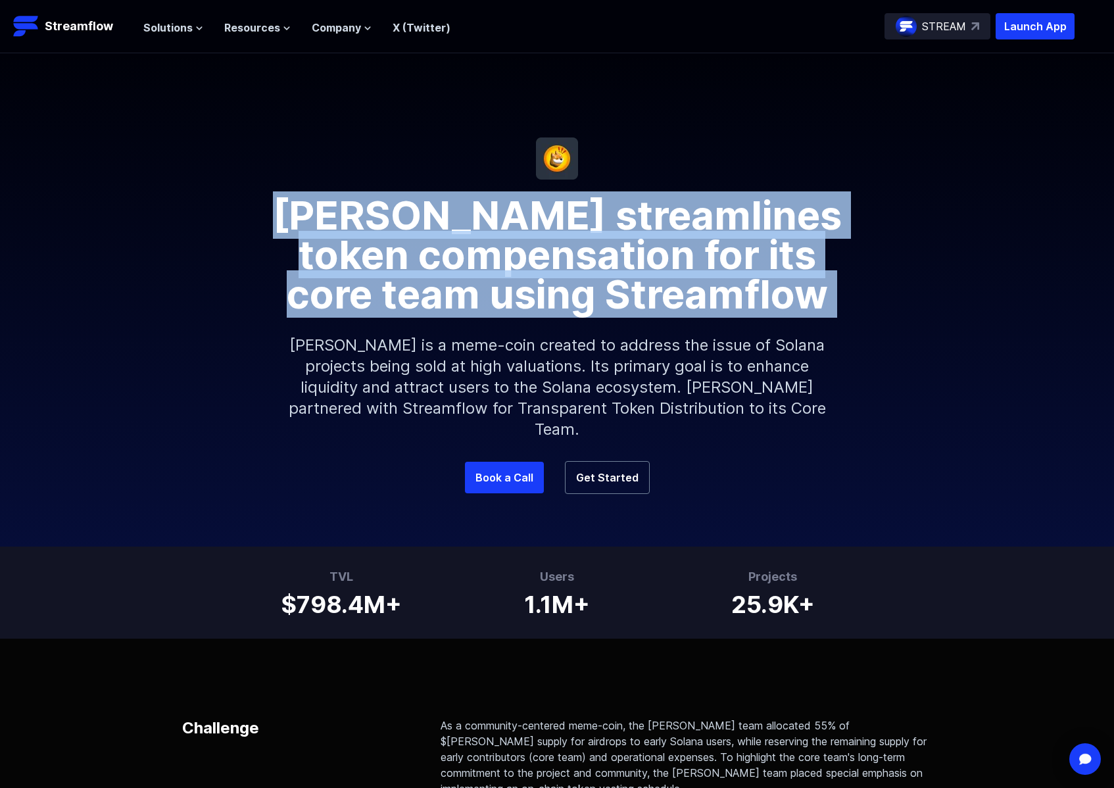
drag, startPoint x: 351, startPoint y: 209, endPoint x: 823, endPoint y: 324, distance: 485.5
click at [823, 324] on div "Bonk streamlines token compensation for its core team using Streamflow Bonk is …" at bounding box center [557, 321] width 1114 height 282
copy h1 "Bonk streamlines token compensation for its core team using Streamflow"
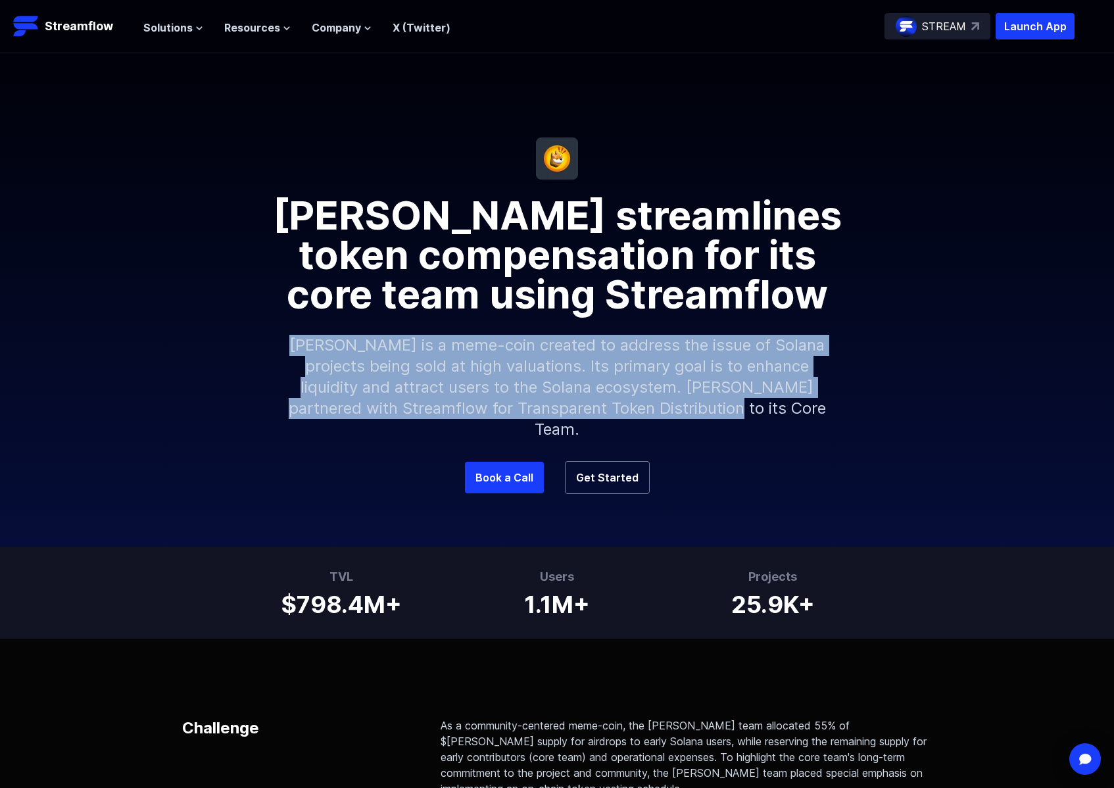
drag, startPoint x: 379, startPoint y: 355, endPoint x: 839, endPoint y: 424, distance: 465.6
click at [839, 424] on div "Bonk streamlines token compensation for its core team using Streamflow Bonk is …" at bounding box center [557, 321] width 1114 height 282
copy p "Bonk is a meme-coin created to address the issue of Solana projects being sold …"
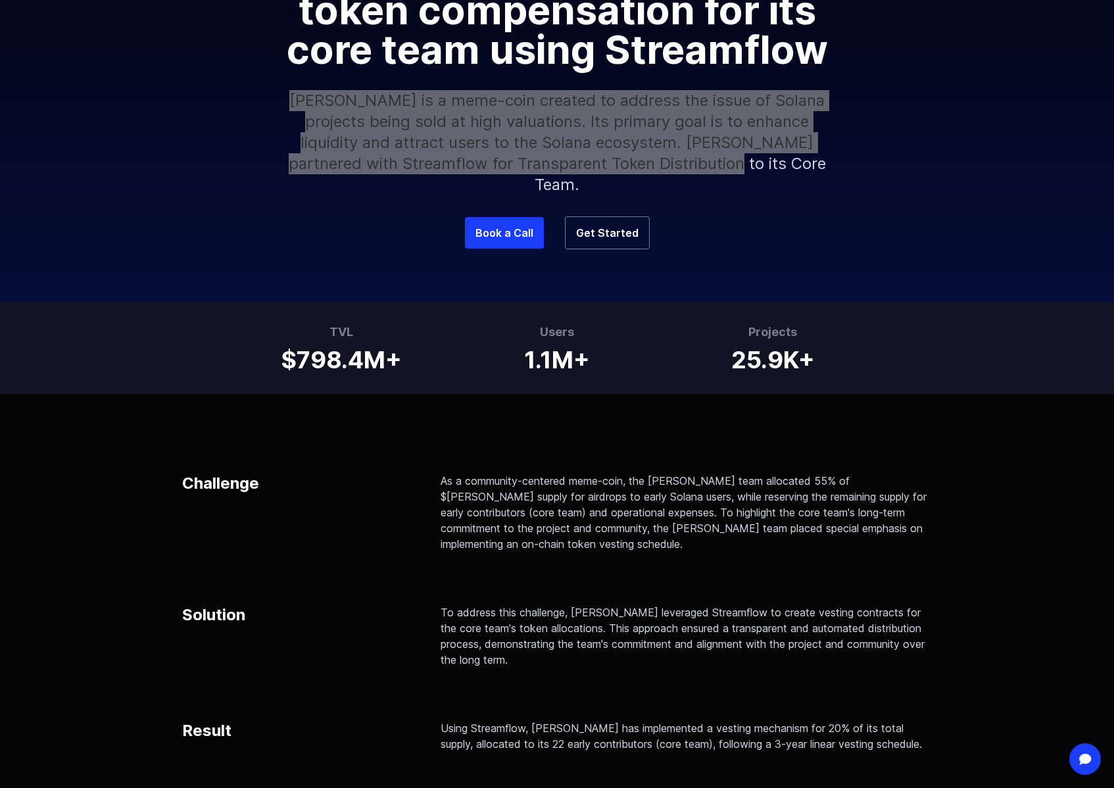
scroll to position [291, 0]
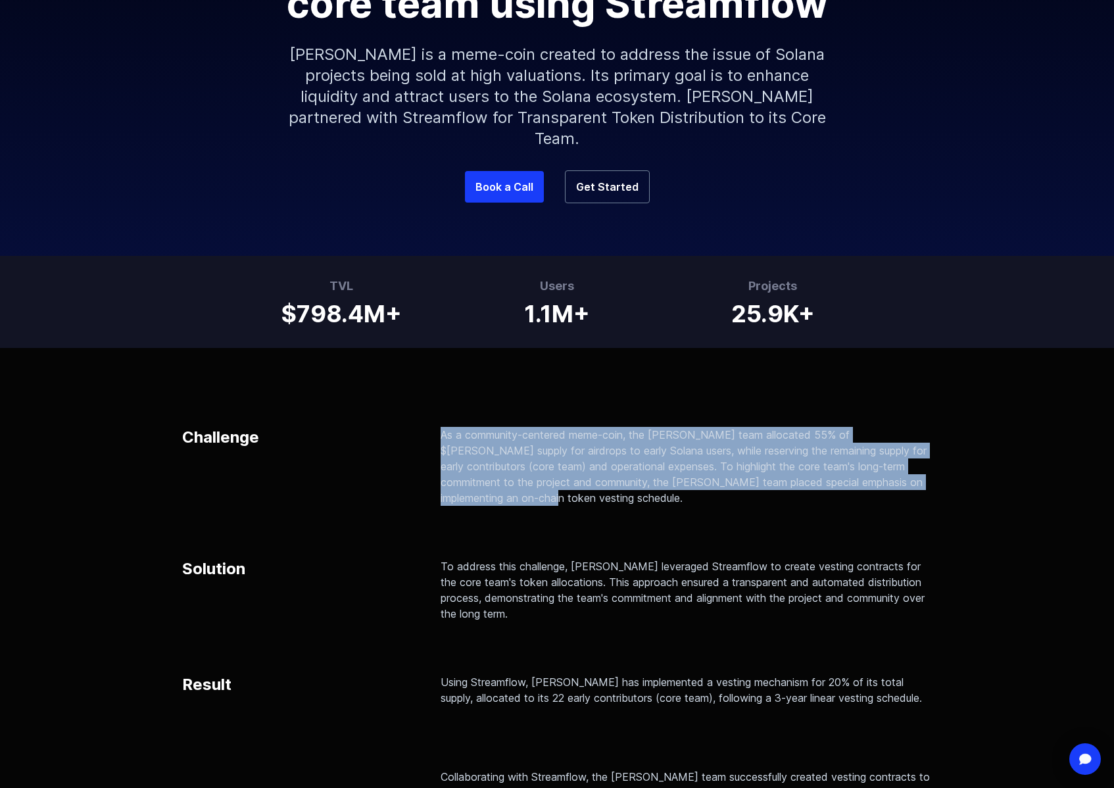
drag, startPoint x: 535, startPoint y: 478, endPoint x: 435, endPoint y: 414, distance: 119.2
click at [435, 427] on div "Challenge As a community-centered meme-coin, the Bonk team allocated 55% of $BO…" at bounding box center [557, 466] width 750 height 79
copy p "As a community-centered meme-coin, the Bonk team allocated 55% of $BONK’s suppl…"
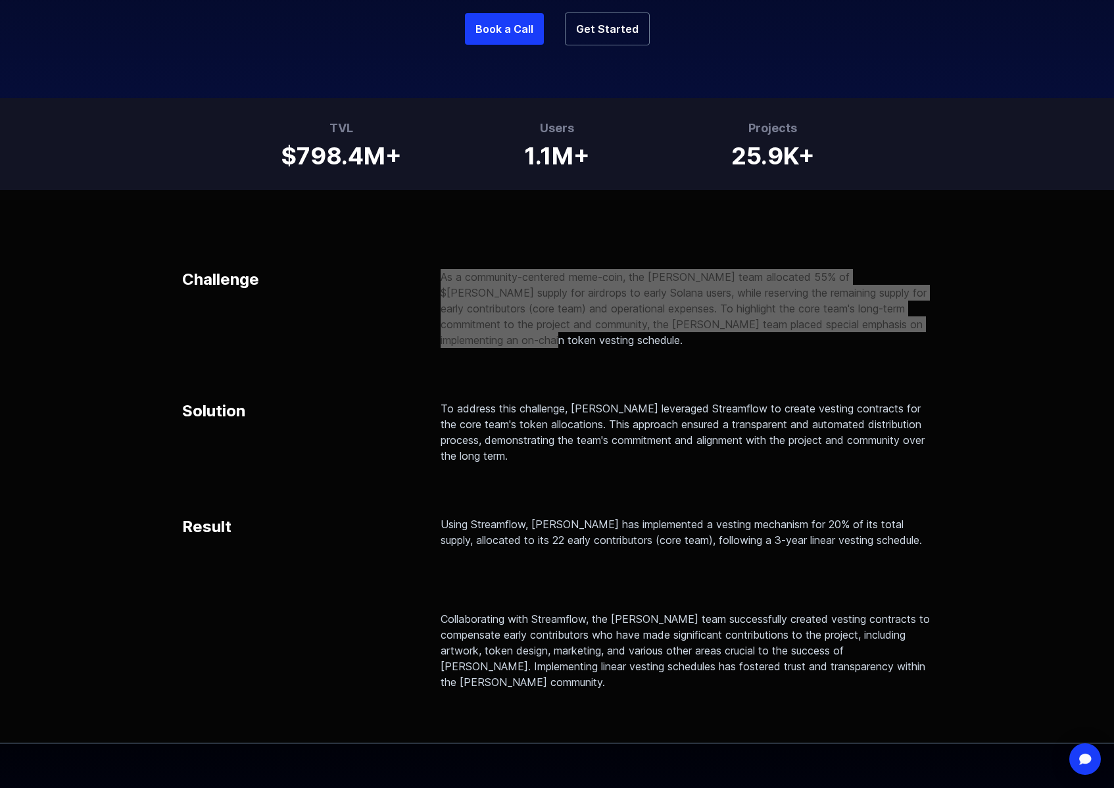
scroll to position [423, 0]
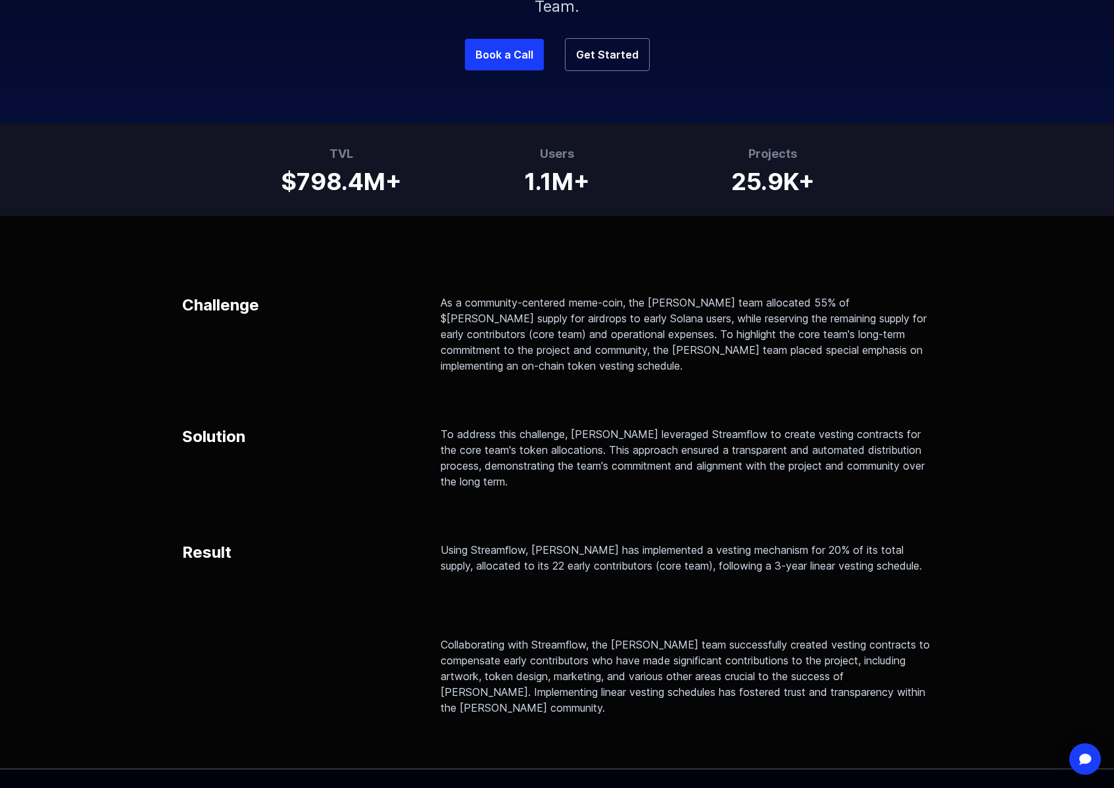
click at [528, 473] on div "Challenge As a community-centered meme-coin, the Bonk team allocated 55% of $BO…" at bounding box center [557, 505] width 750 height 421
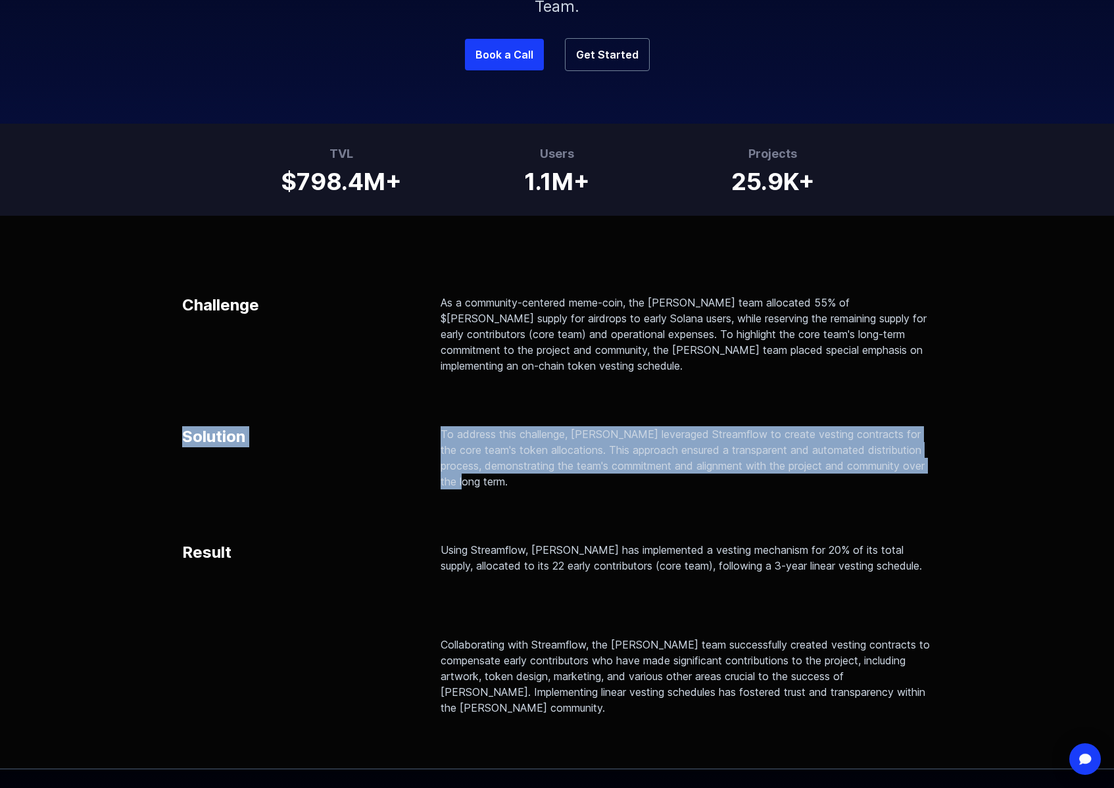
drag, startPoint x: 522, startPoint y: 452, endPoint x: 427, endPoint y: 402, distance: 107.7
click at [427, 402] on div "Challenge As a community-centered meme-coin, the Bonk team allocated 55% of $BO…" at bounding box center [557, 505] width 750 height 421
copy div "Solution To address this challenge, Bonk leveraged Streamflow to create vesting…"
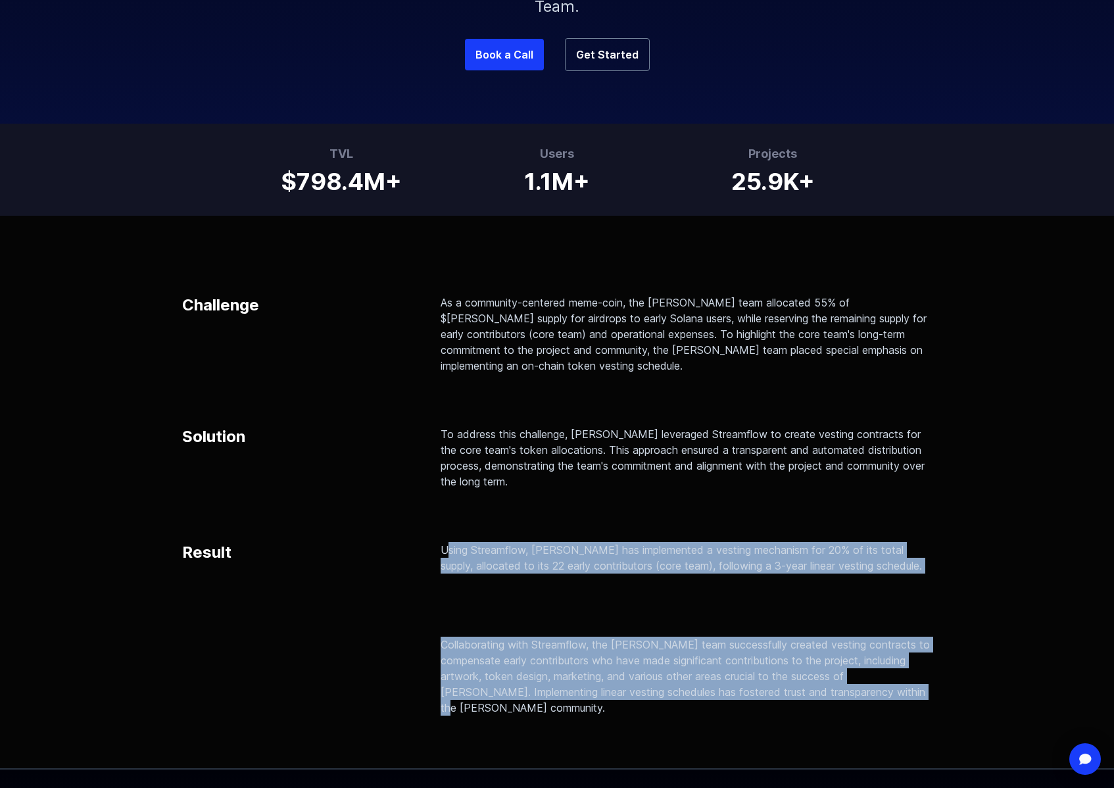
drag, startPoint x: 448, startPoint y: 529, endPoint x: 622, endPoint y: 686, distance: 234.7
click at [622, 686] on div "Result Using Streamflow, Bonk has implemented a vesting mechanism for 20% of it…" at bounding box center [557, 629] width 750 height 174
copy div "Using Streamflow, Bonk has implemented a vesting mechanism for 20% of its total…"
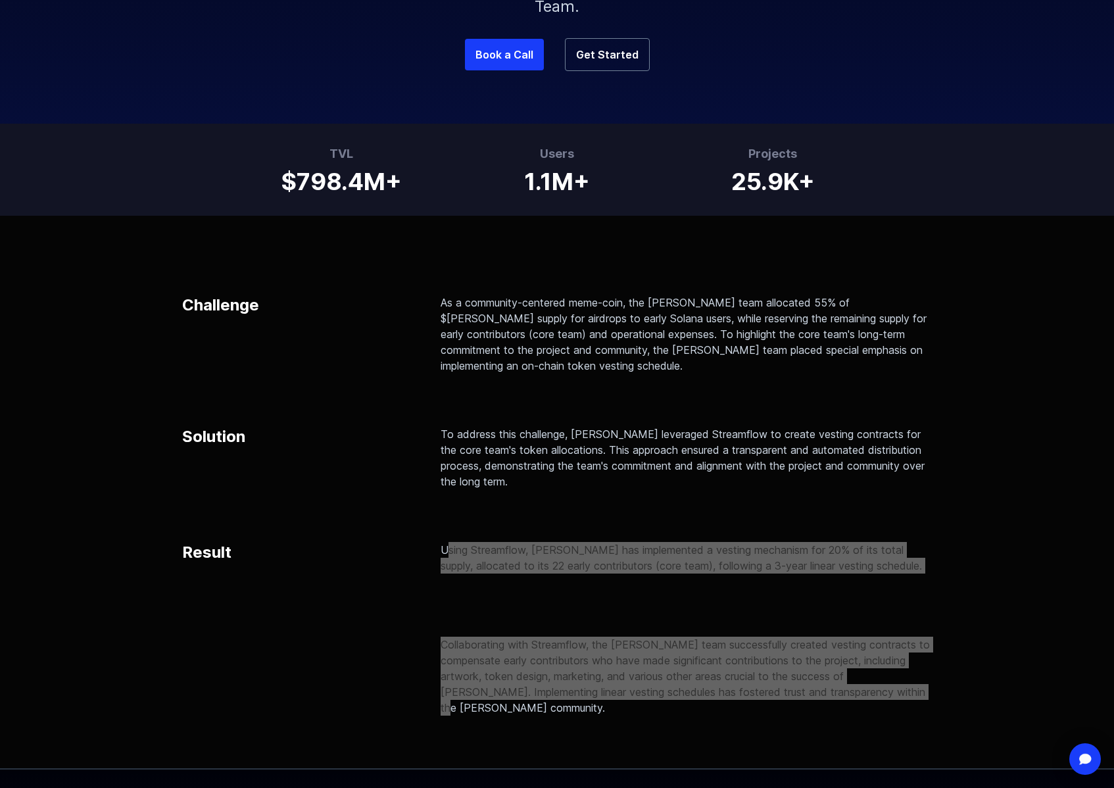
scroll to position [0, 0]
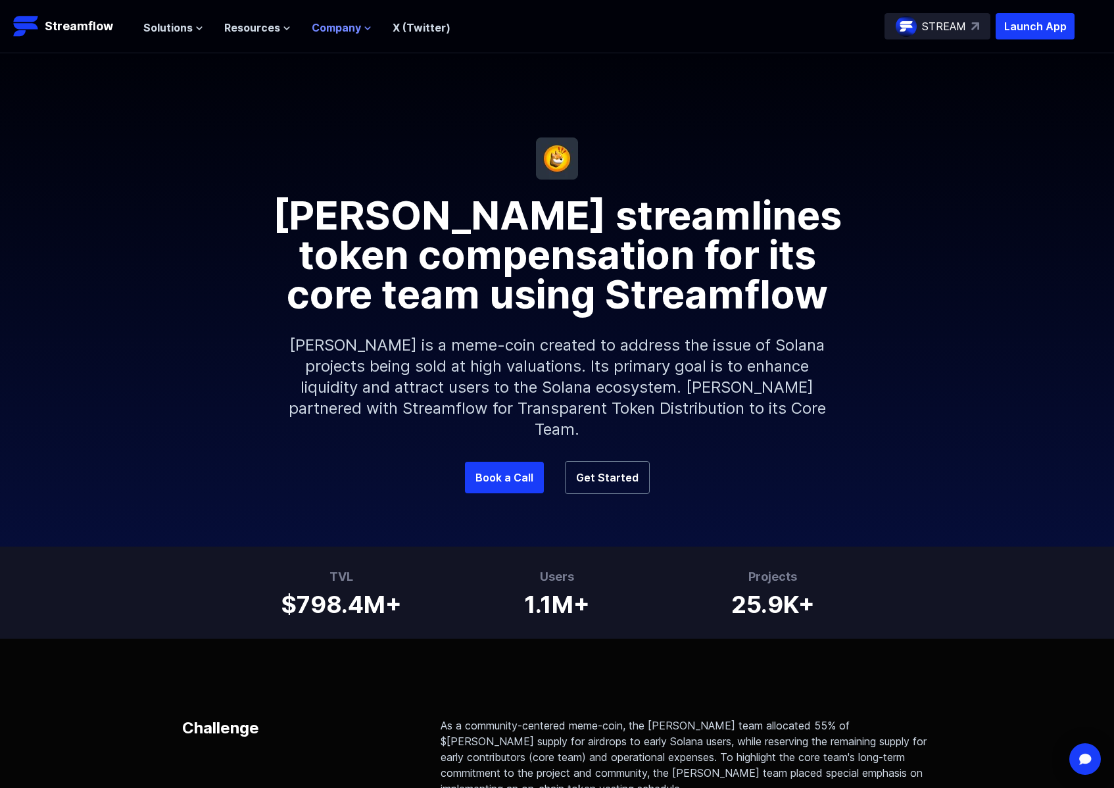
click at [350, 31] on span "Company" at bounding box center [336, 28] width 49 height 16
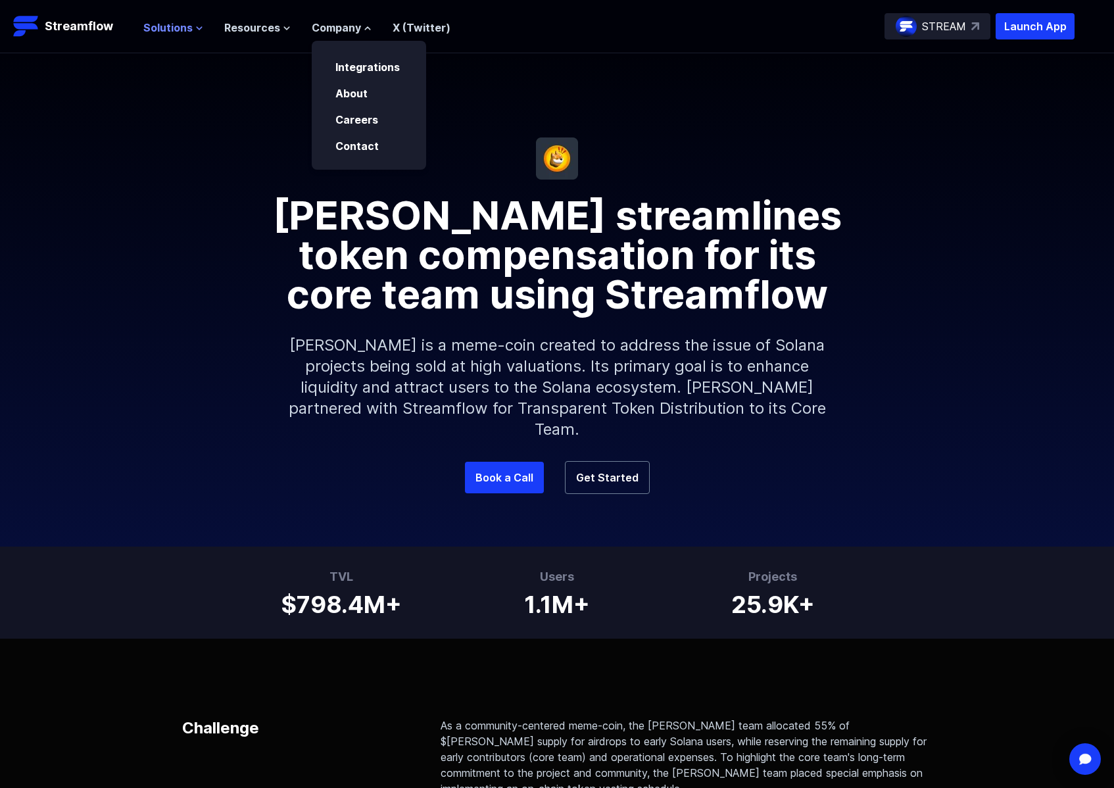
click at [172, 25] on span "Solutions" at bounding box center [167, 28] width 49 height 16
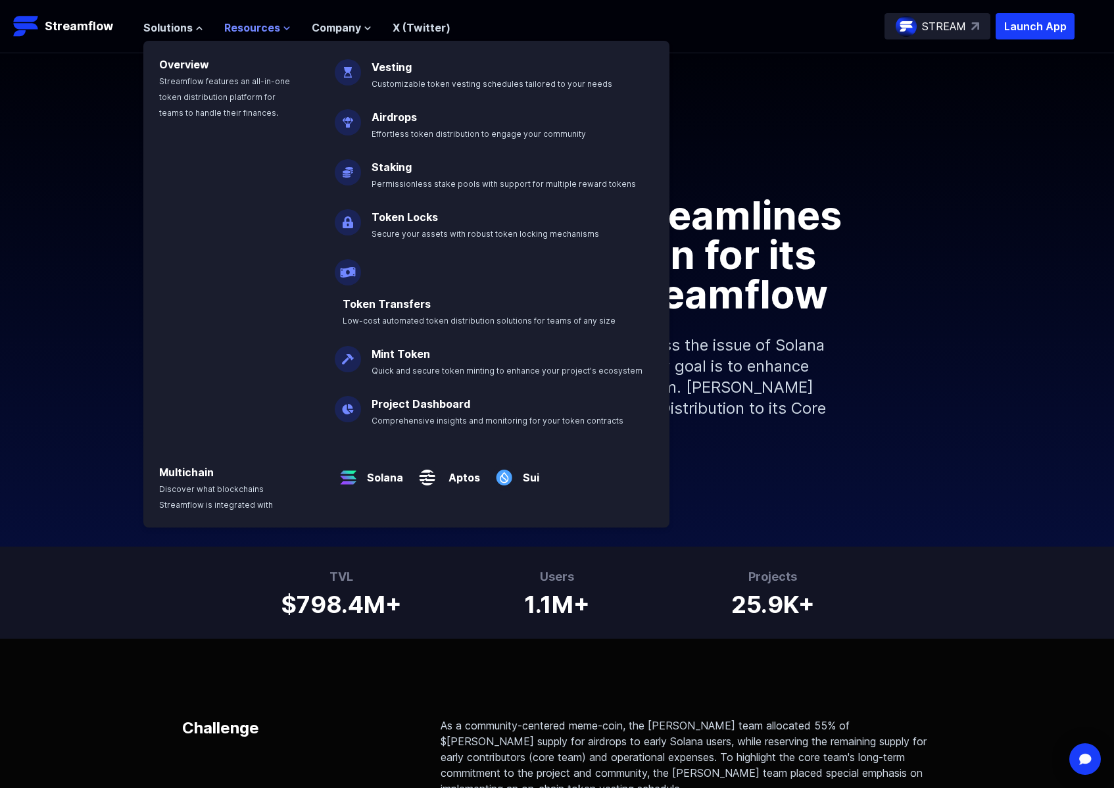
click at [266, 32] on span "Resources" at bounding box center [252, 28] width 56 height 16
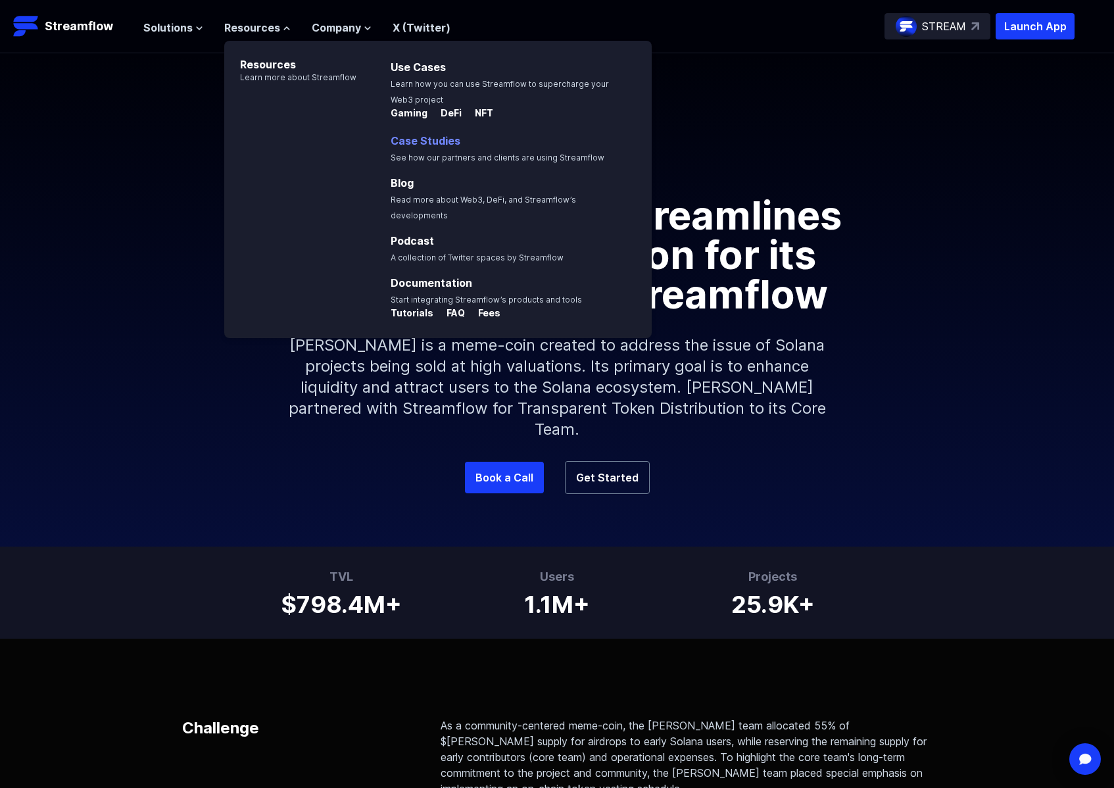
click at [434, 136] on link "Case Studies" at bounding box center [426, 140] width 70 height 13
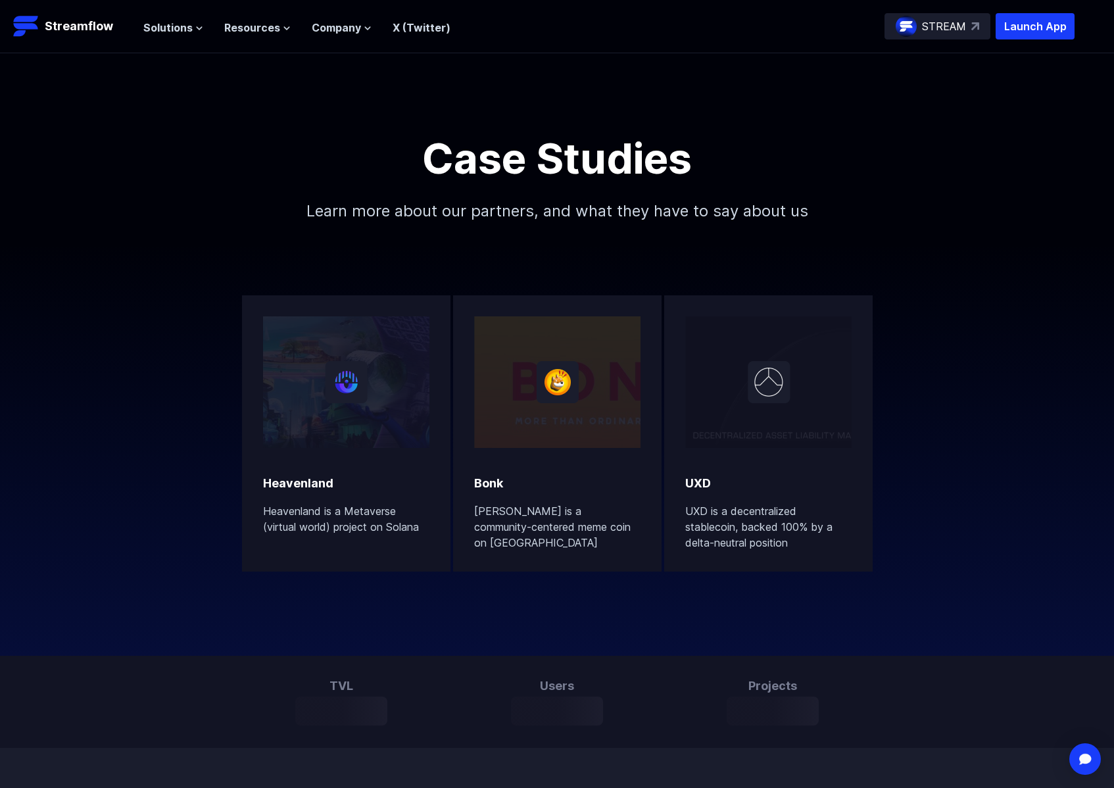
click at [766, 447] on div at bounding box center [768, 382] width 166 height 132
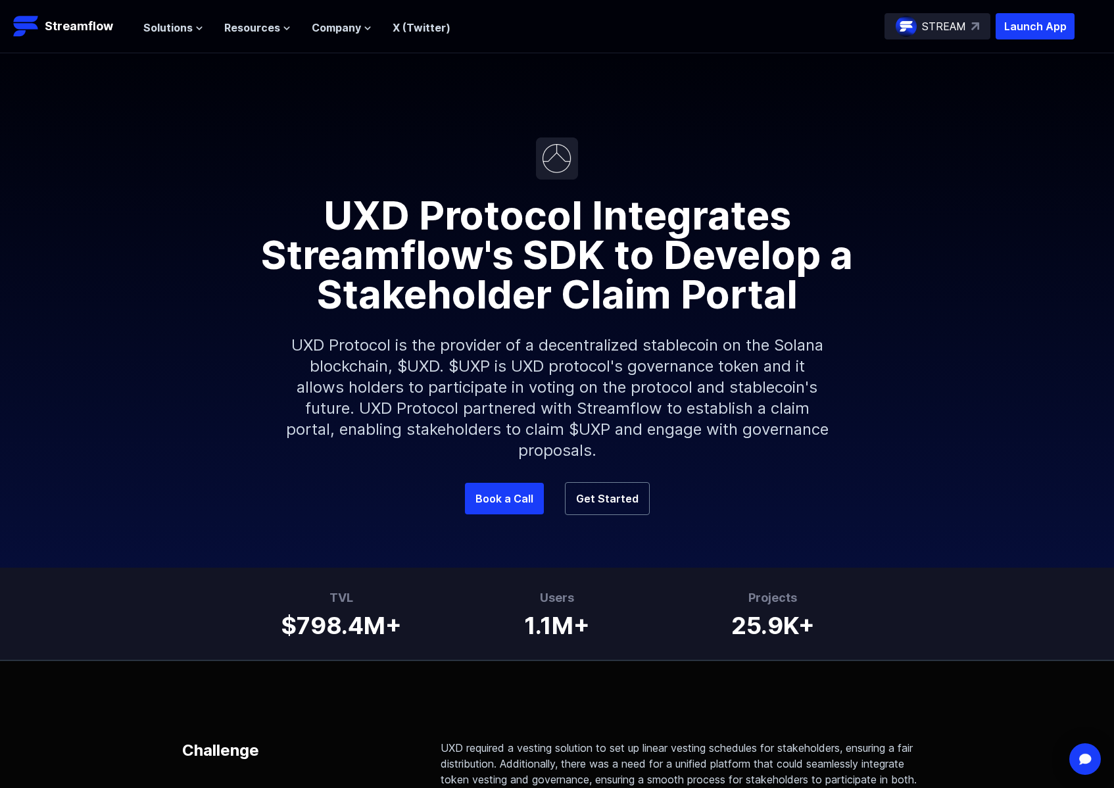
click at [807, 301] on h1 "UXD Protocol Integrates Streamflow's SDK to Develop a Stakeholder Claim Portal" at bounding box center [556, 247] width 631 height 134
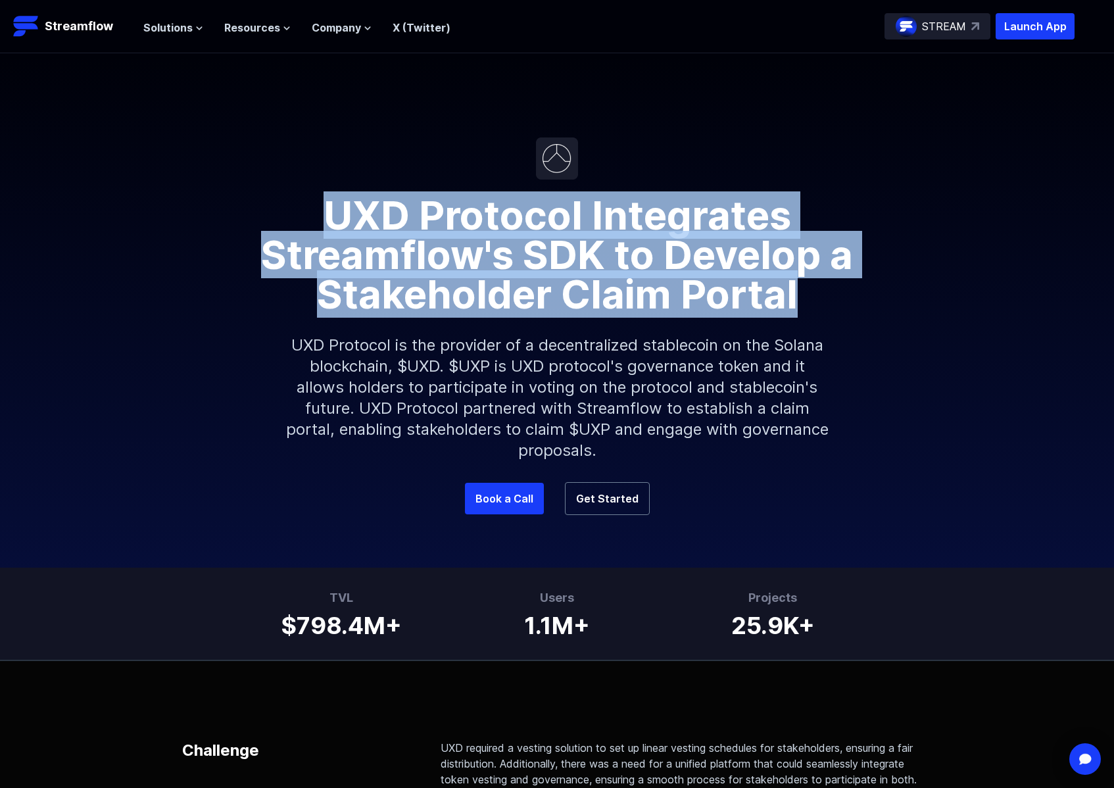
drag, startPoint x: 798, startPoint y: 300, endPoint x: 294, endPoint y: 215, distance: 511.0
click at [294, 215] on h1 "UXD Protocol Integrates Streamflow's SDK to Develop a Stakeholder Claim Portal" at bounding box center [556, 247] width 631 height 134
copy h1 "UXD Protocol Integrates Streamflow's SDK to Develop a Stakeholder Claim Portal"
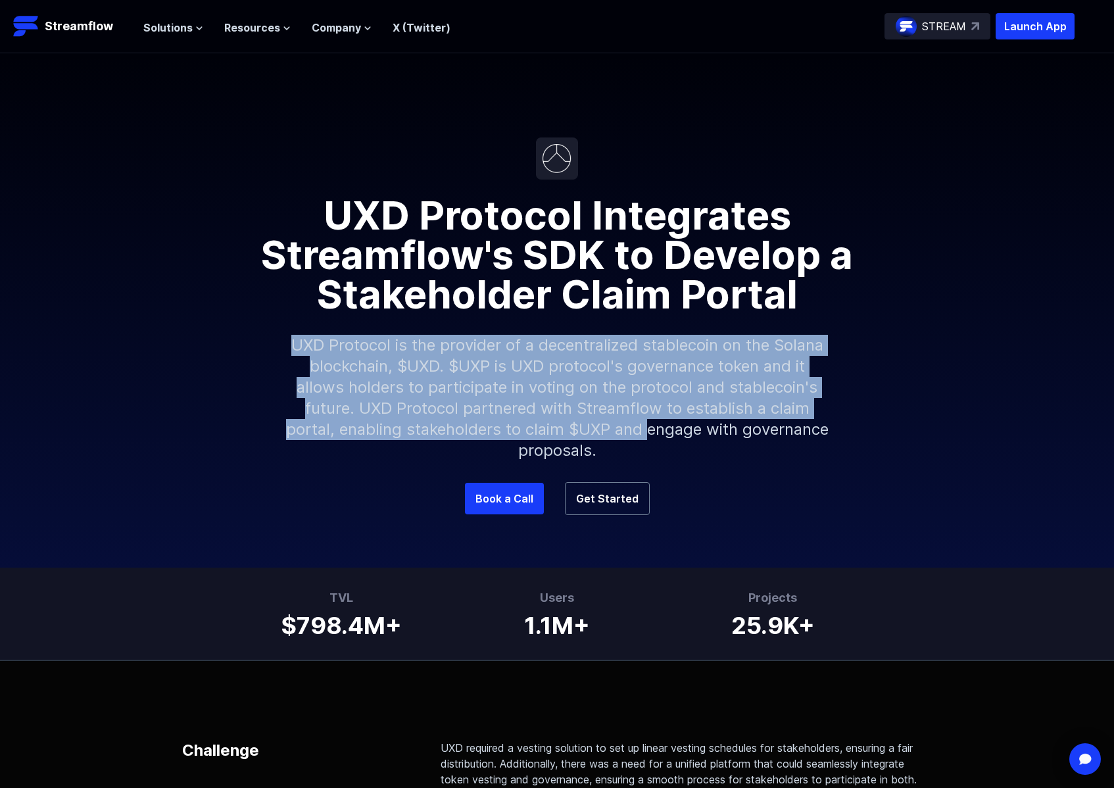
drag, startPoint x: 283, startPoint y: 341, endPoint x: 692, endPoint y: 435, distance: 419.7
click at [692, 435] on p "UXD Protocol is the provider of a decentralized stablecoin on the Solana blockc…" at bounding box center [557, 398] width 566 height 168
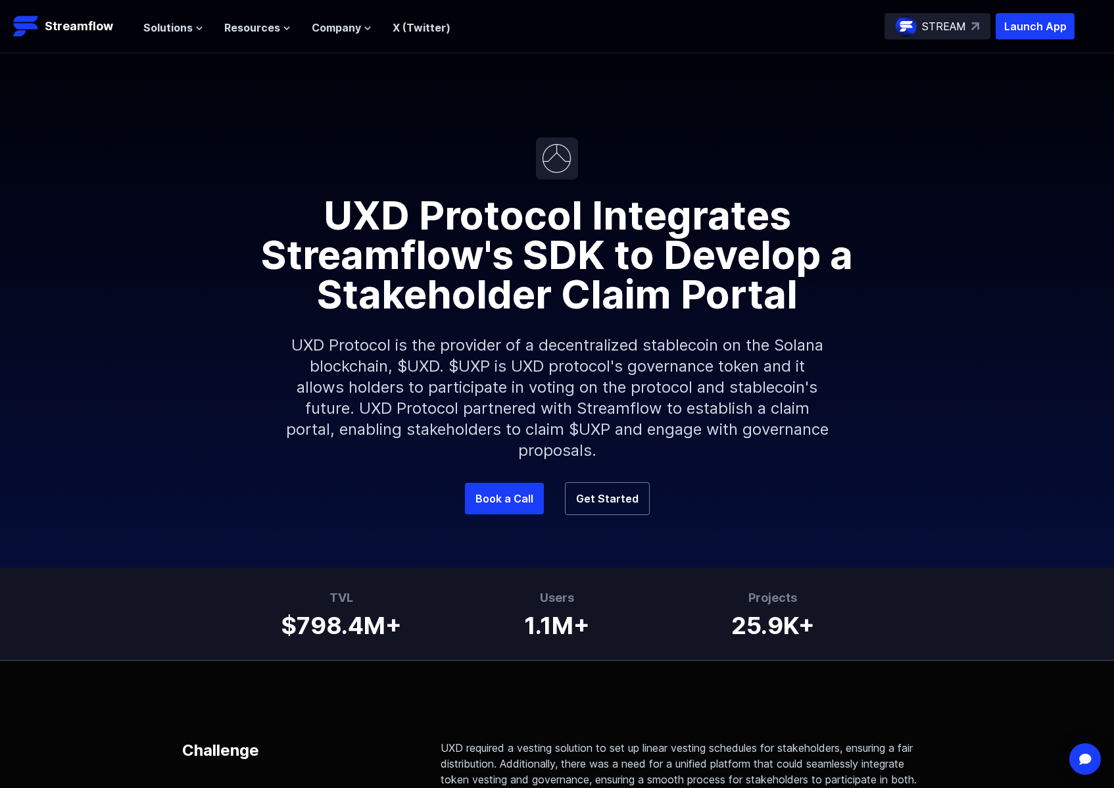
click at [633, 453] on p "UXD Protocol is the provider of a decentralized stablecoin on the Solana blockc…" at bounding box center [557, 398] width 566 height 168
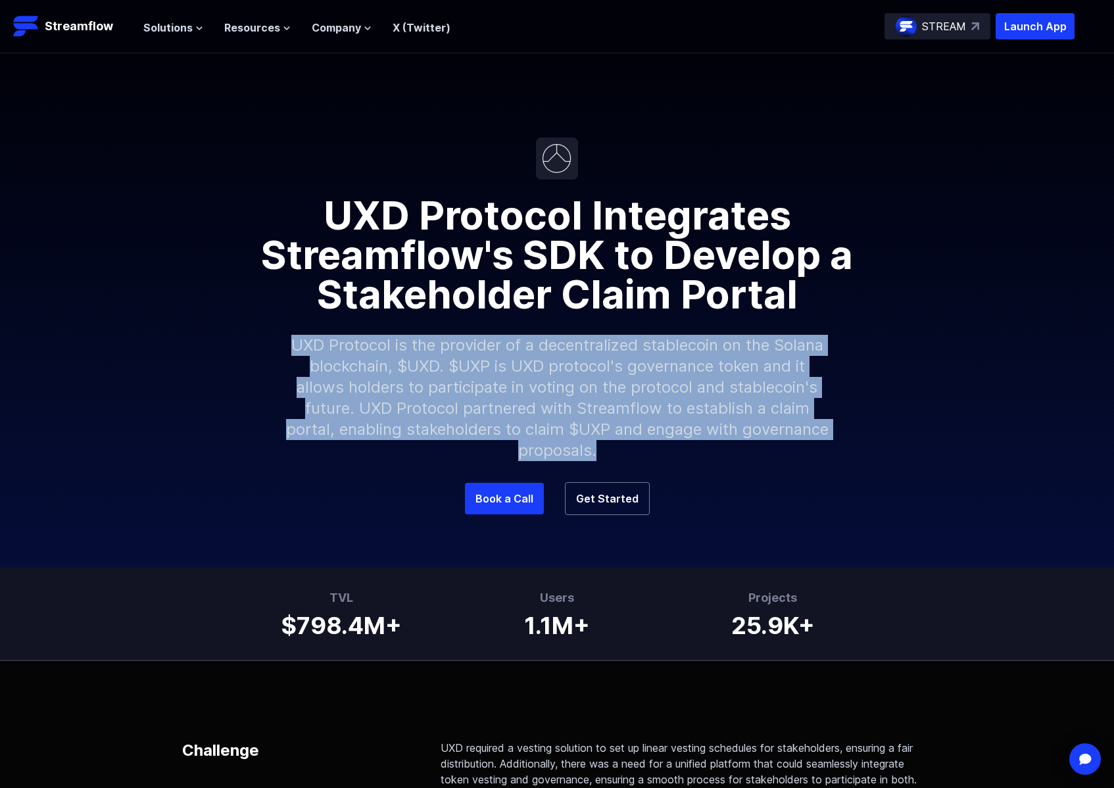
drag, startPoint x: 628, startPoint y: 445, endPoint x: 230, endPoint y: 322, distance: 416.5
click at [230, 322] on div "UXD Protocol Integrates Streamflow's SDK to Develop a Stakeholder Claim Portal …" at bounding box center [557, 331] width 1114 height 303
copy p "UXD Protocol is the provider of a decentralized stablecoin on the Solana blockc…"
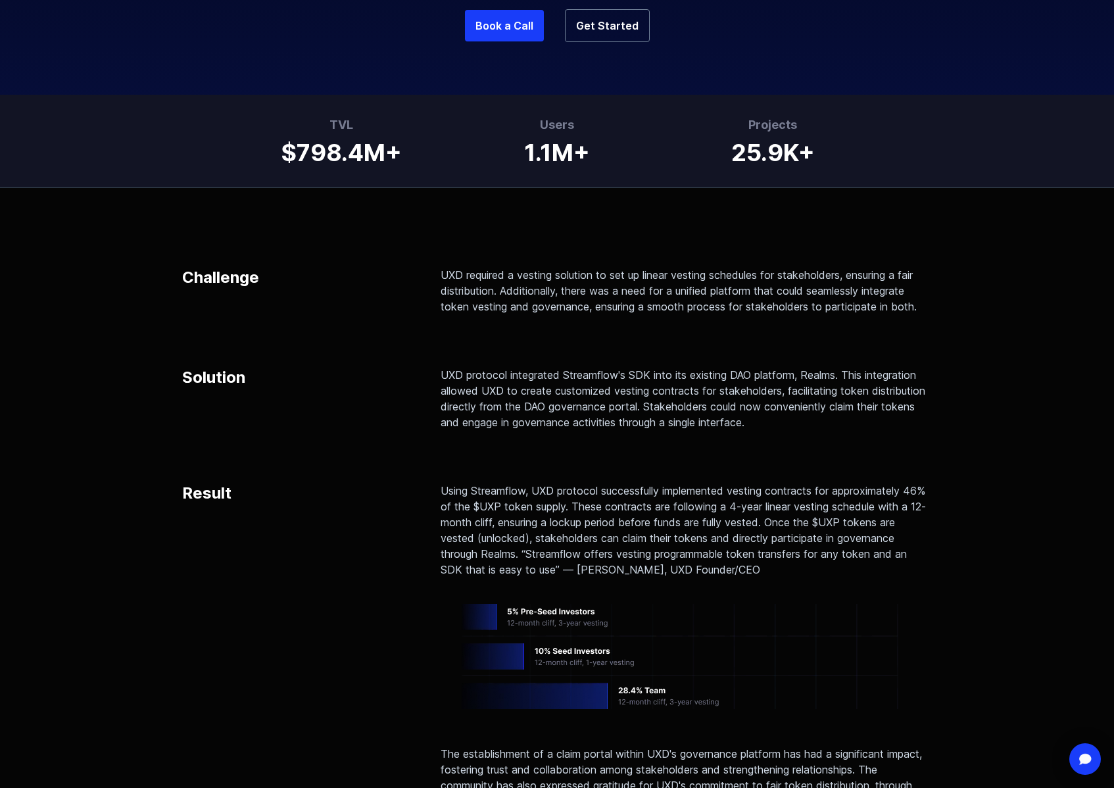
scroll to position [484, 0]
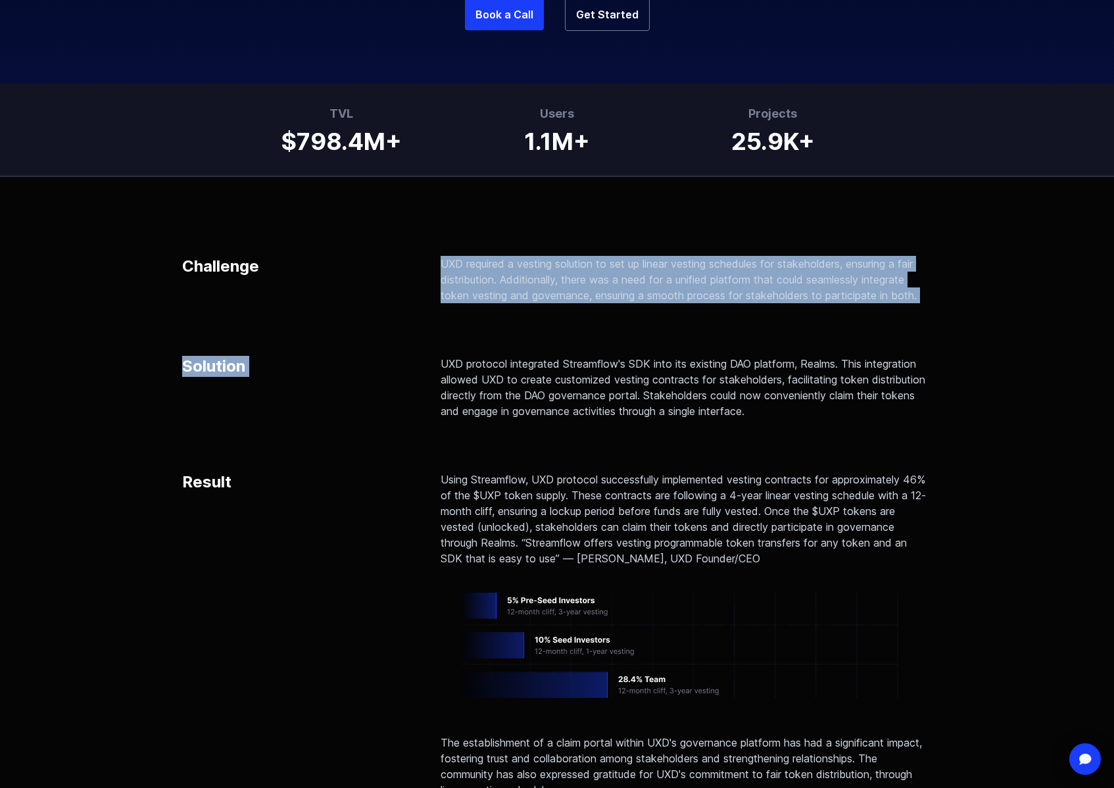
drag, startPoint x: 442, startPoint y: 257, endPoint x: 922, endPoint y: 309, distance: 482.4
click at [922, 309] on div "Challenge UXD required a vesting solution to set up linear vesting schedules fo…" at bounding box center [557, 527] width 750 height 542
click at [937, 283] on div "Challenge UXD required a vesting solution to set up linear vesting schedules fo…" at bounding box center [557, 514] width 1114 height 674
drag, startPoint x: 903, startPoint y: 296, endPoint x: 403, endPoint y: 254, distance: 501.7
click at [403, 254] on div "Challenge UXD required a vesting solution to set up linear vesting schedules fo…" at bounding box center [557, 514] width 1114 height 674
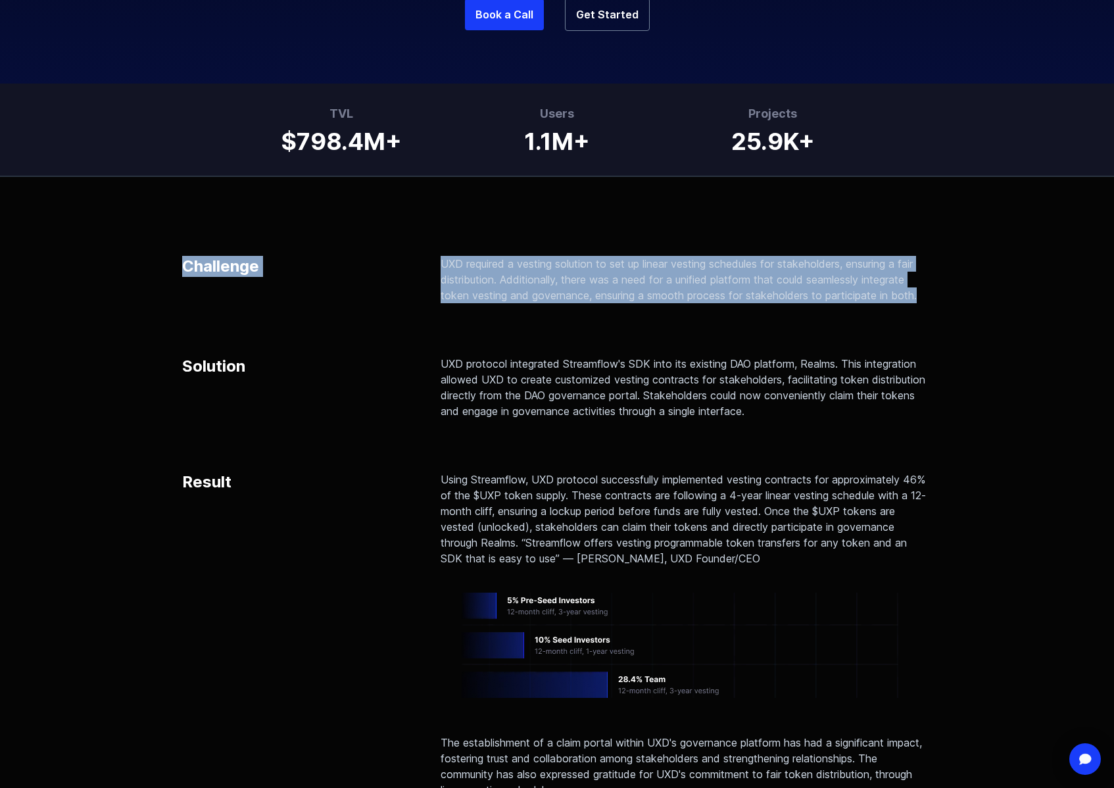
click at [507, 266] on p "UXD required a vesting solution to set up linear vesting schedules for stakehol…" at bounding box center [686, 279] width 491 height 47
drag, startPoint x: 938, startPoint y: 296, endPoint x: 431, endPoint y: 261, distance: 508.4
click at [431, 261] on div "Challenge UXD required a vesting solution to set up linear vesting schedules fo…" at bounding box center [557, 514] width 1114 height 674
copy p "UXD required a vesting solution to set up linear vesting schedules for stakehol…"
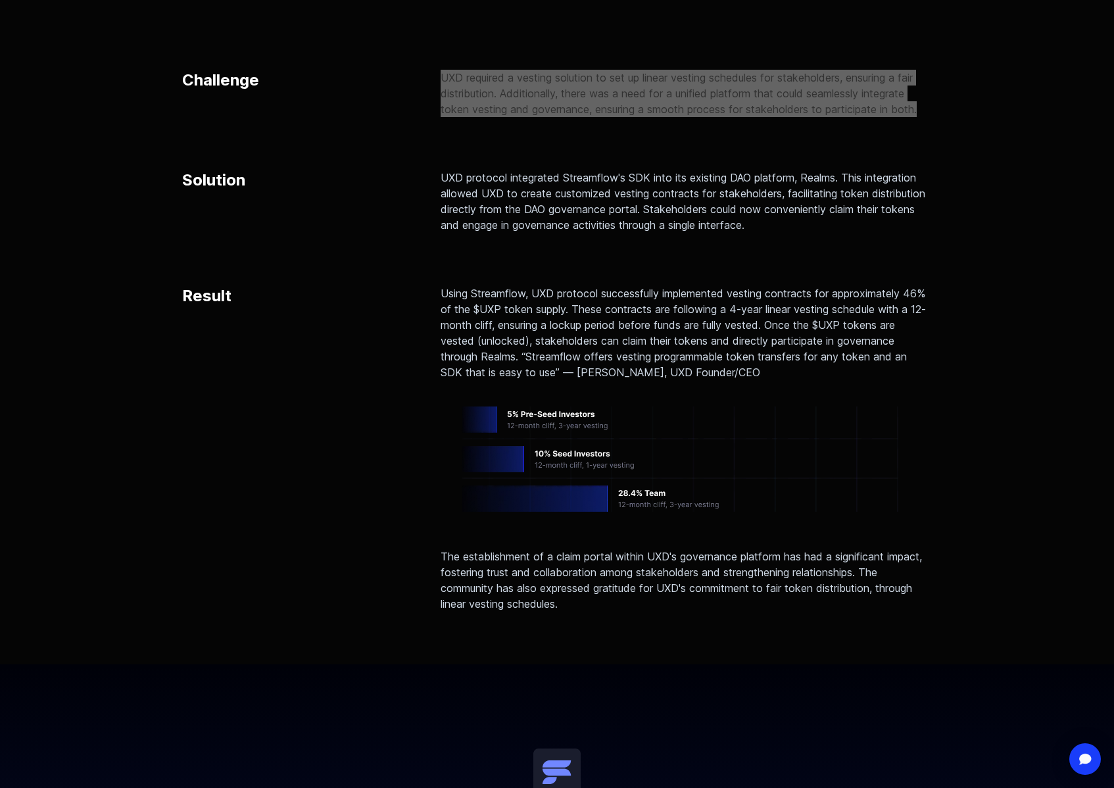
scroll to position [672, 0]
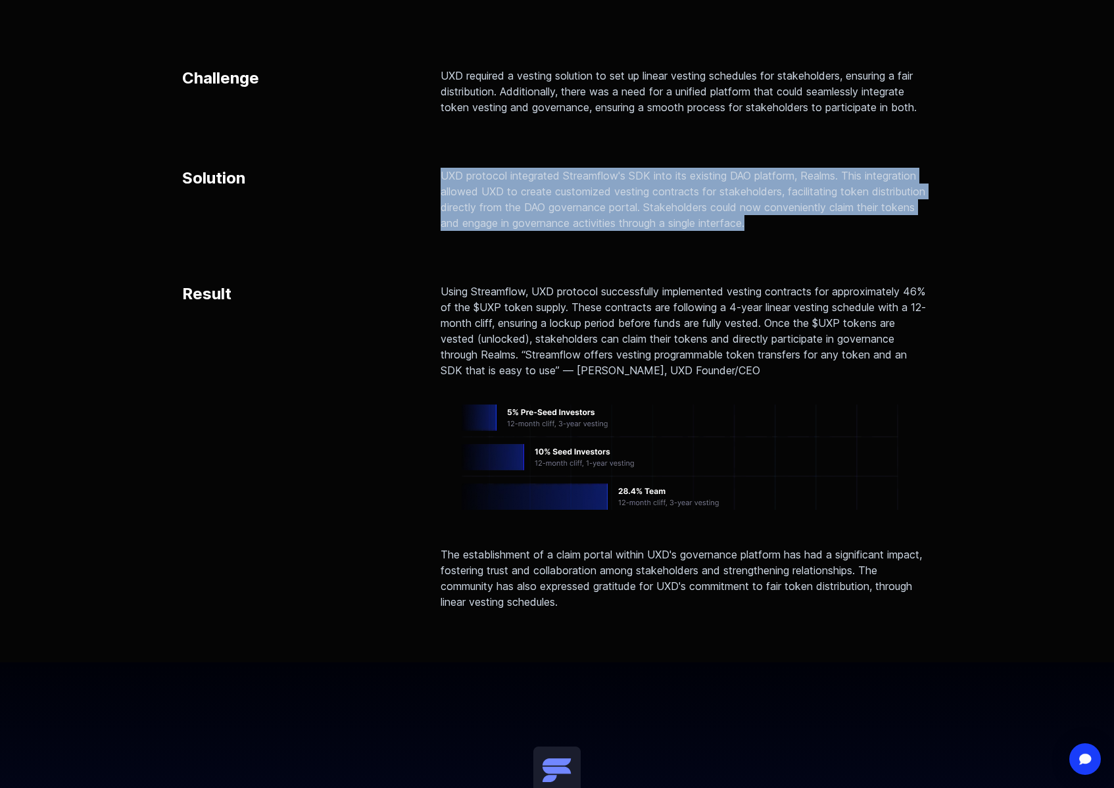
drag, startPoint x: 437, startPoint y: 172, endPoint x: 847, endPoint y: 224, distance: 413.8
click at [847, 224] on div "Solution UXD protocol integrated Streamflow's SDK into its existing DAO platfor…" at bounding box center [557, 199] width 750 height 63
copy p "UXD protocol integrated Streamflow's SDK into its existing DAO platform, Realms…"
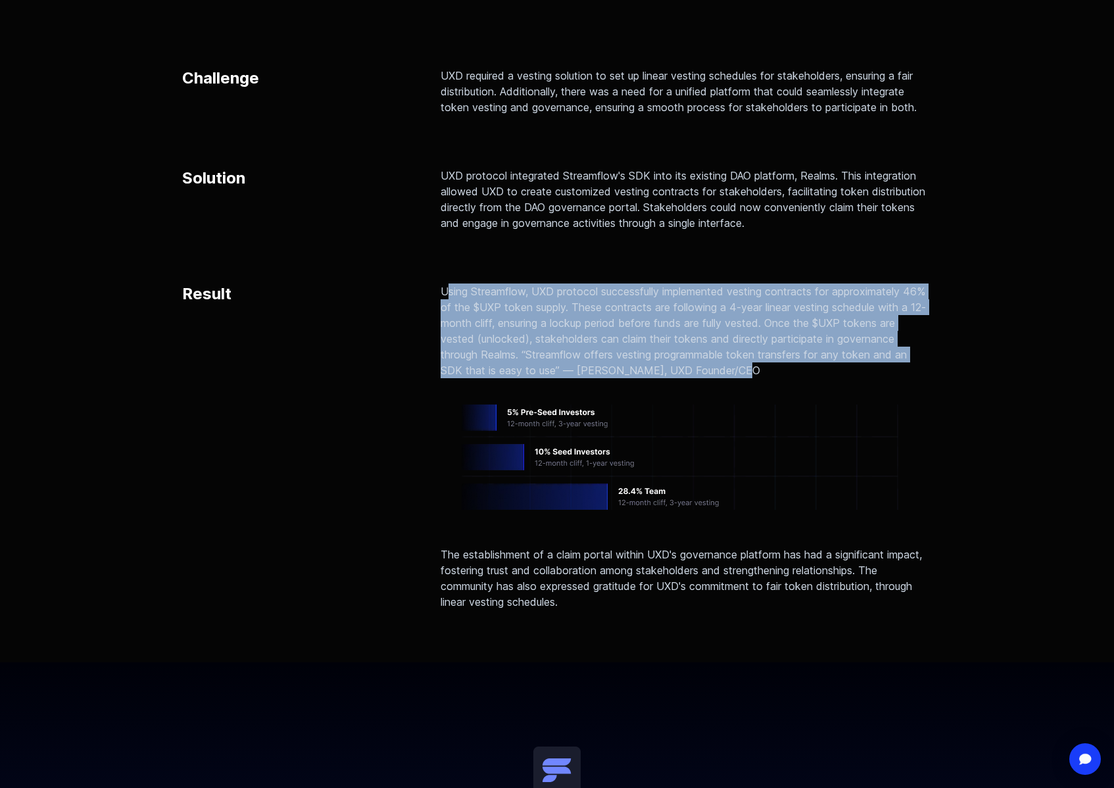
drag, startPoint x: 445, startPoint y: 287, endPoint x: 731, endPoint y: 369, distance: 298.2
click at [735, 370] on div "Result Using Streamflow, UXD protocol successfully implemented vesting contract…" at bounding box center [557, 447] width 750 height 326
copy p "Using Streamflow, UXD protocol successfully implemented vesting contracts for a…"
drag, startPoint x: 595, startPoint y: 603, endPoint x: 400, endPoint y: 539, distance: 204.9
click at [400, 539] on div "Result Using Streamflow, UXD protocol successfully implemented vesting contract…" at bounding box center [557, 447] width 750 height 326
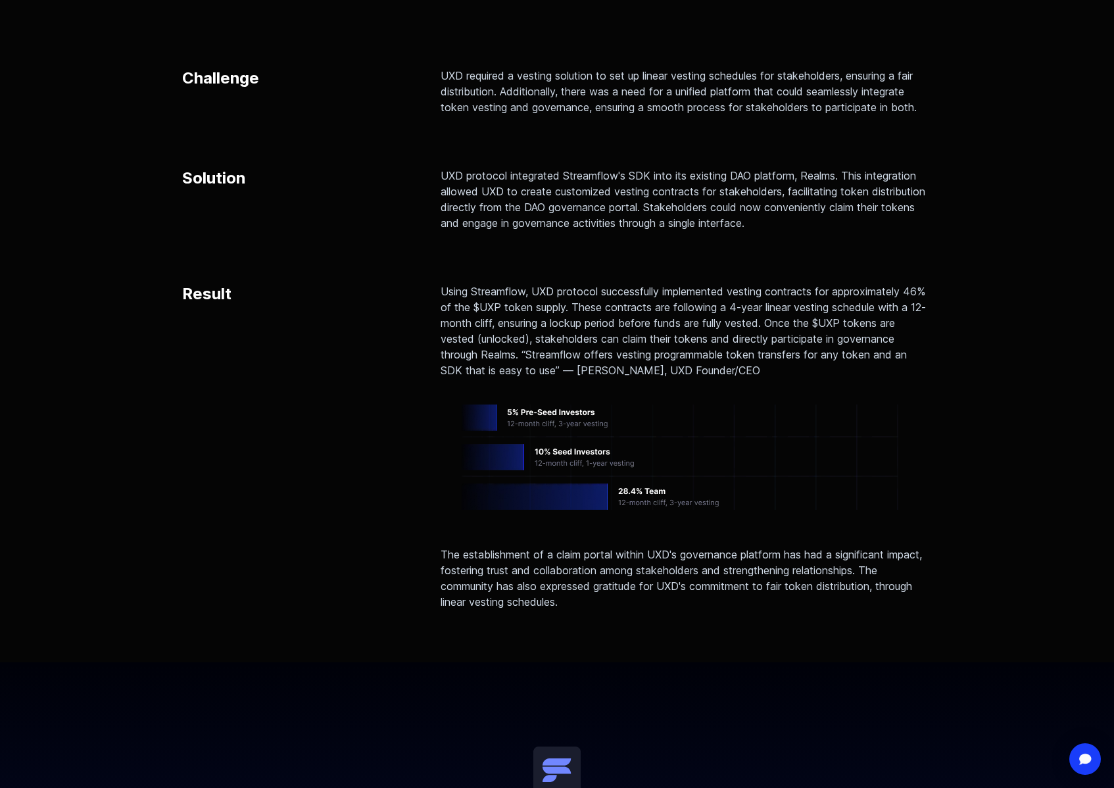
drag, startPoint x: 474, startPoint y: 567, endPoint x: 568, endPoint y: 607, distance: 102.3
click at [475, 568] on p "The establishment of a claim portal within UXD's governance platform has had a …" at bounding box center [686, 573] width 491 height 74
drag, startPoint x: 576, startPoint y: 605, endPoint x: 440, endPoint y: 558, distance: 143.9
click at [440, 558] on div "Result Using Streamflow, UXD protocol successfully implemented vesting contract…" at bounding box center [557, 447] width 750 height 326
copy p "The establishment of a claim portal within UXD's governance platform has had a …"
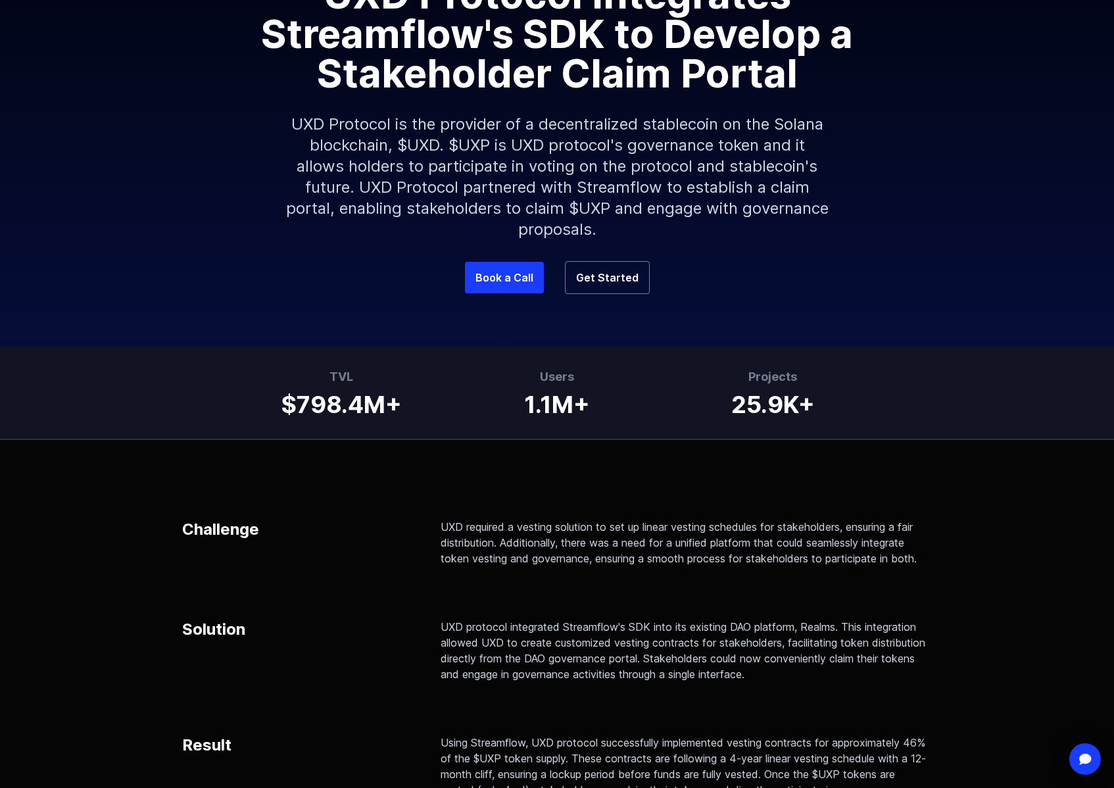
scroll to position [0, 0]
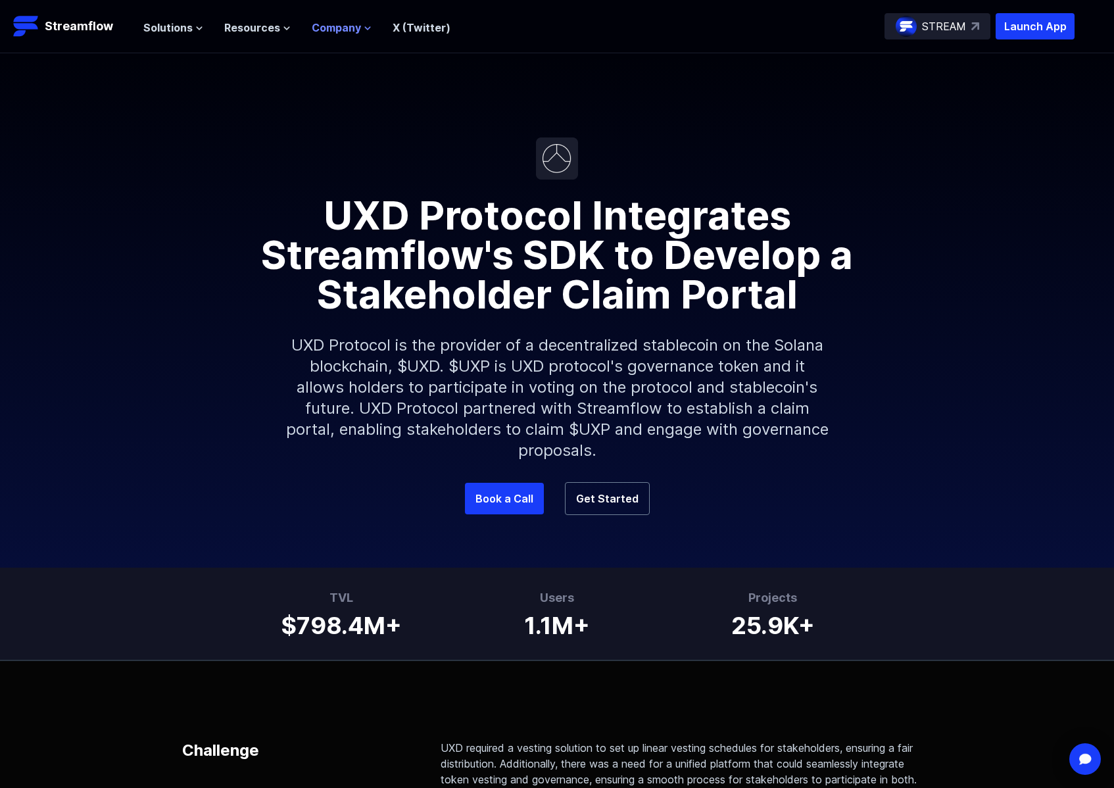
click at [353, 28] on span "Company" at bounding box center [336, 28] width 49 height 16
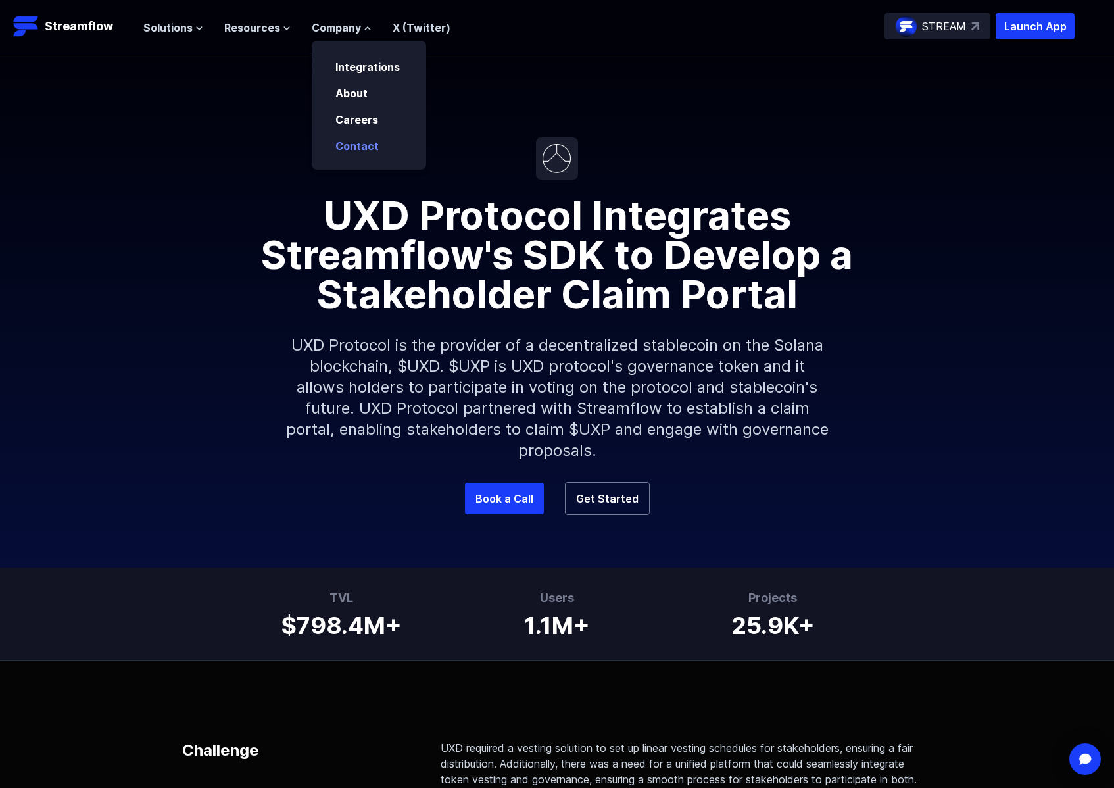
click at [383, 145] on p "Contact" at bounding box center [367, 146] width 78 height 16
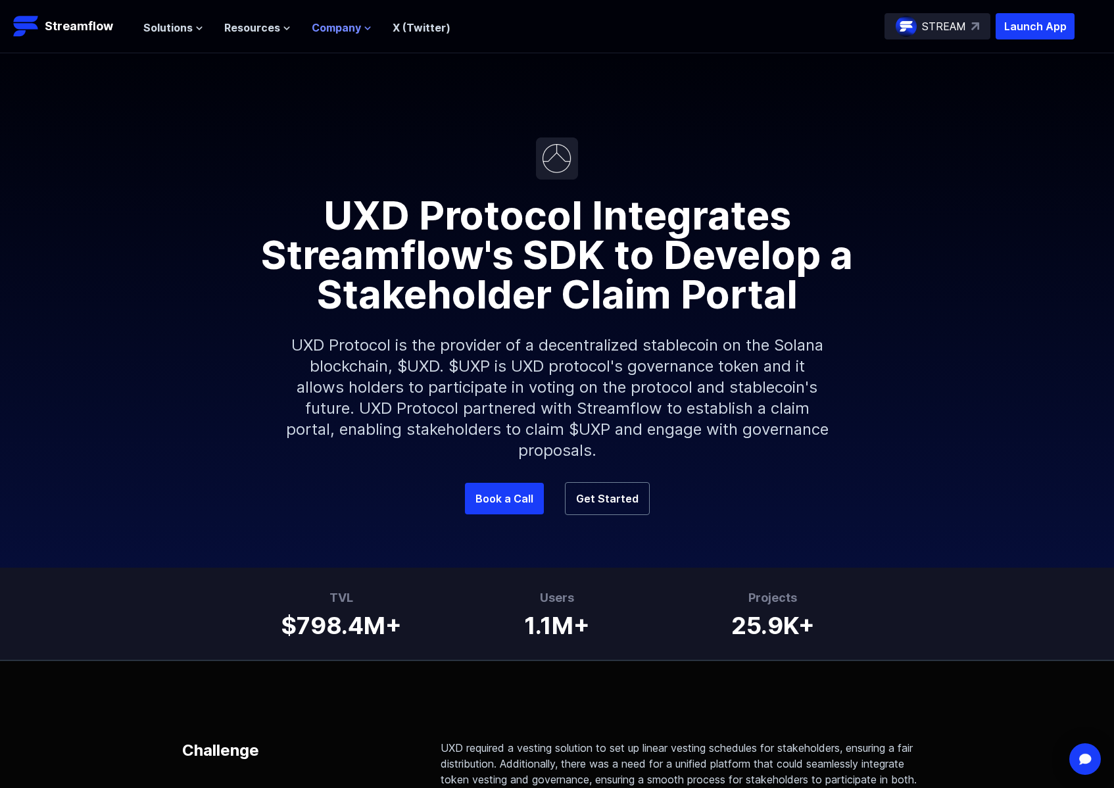
click at [349, 29] on span "Company" at bounding box center [336, 28] width 49 height 16
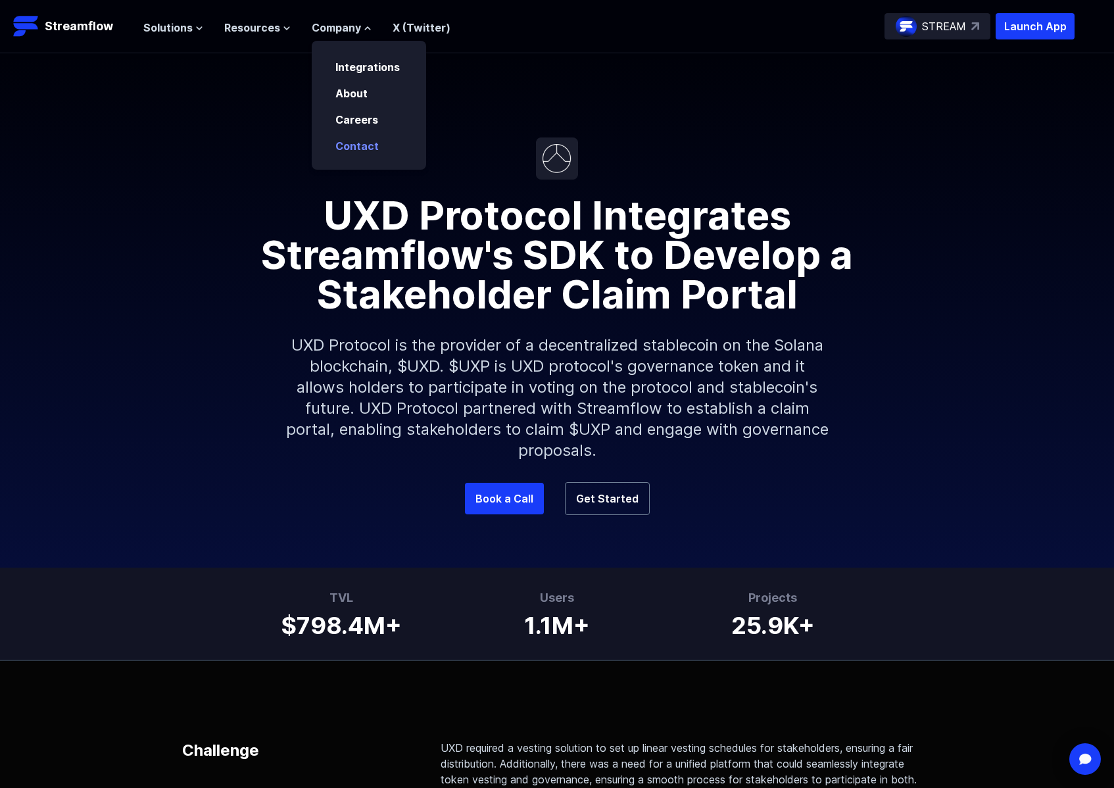
click at [362, 143] on link "Contact" at bounding box center [356, 145] width 43 height 13
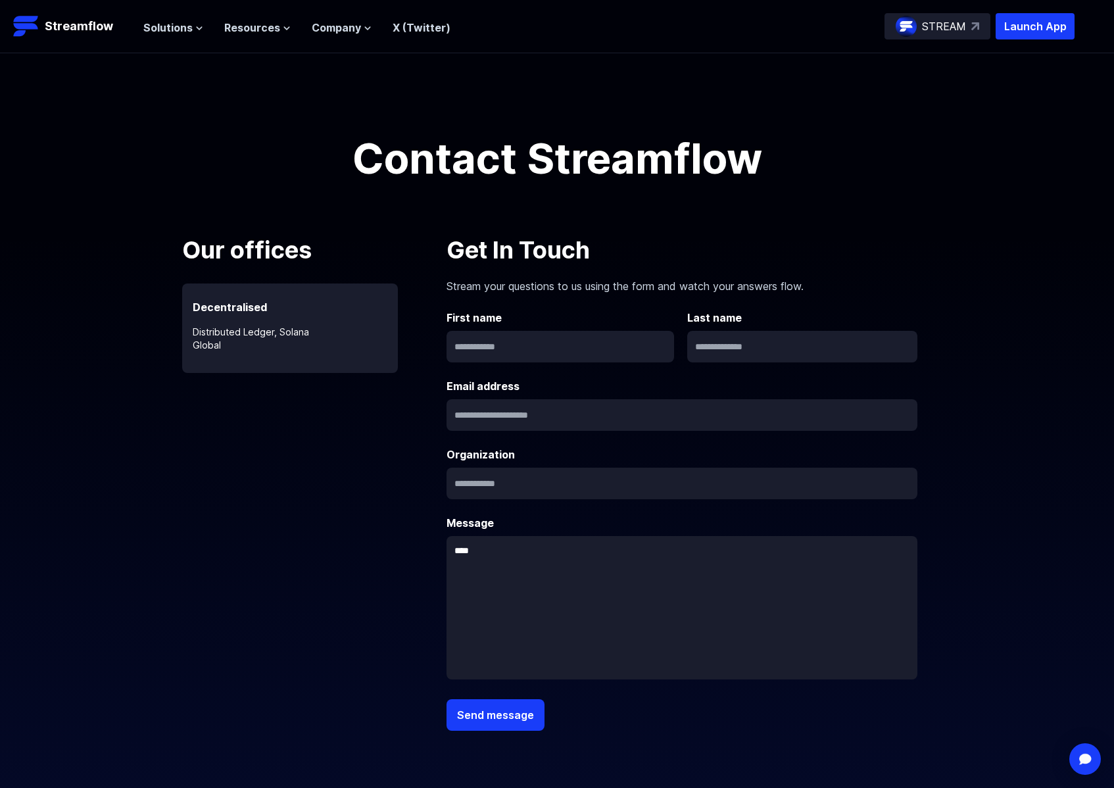
click at [380, 176] on h1 "Contact Streamflow" at bounding box center [557, 158] width 592 height 42
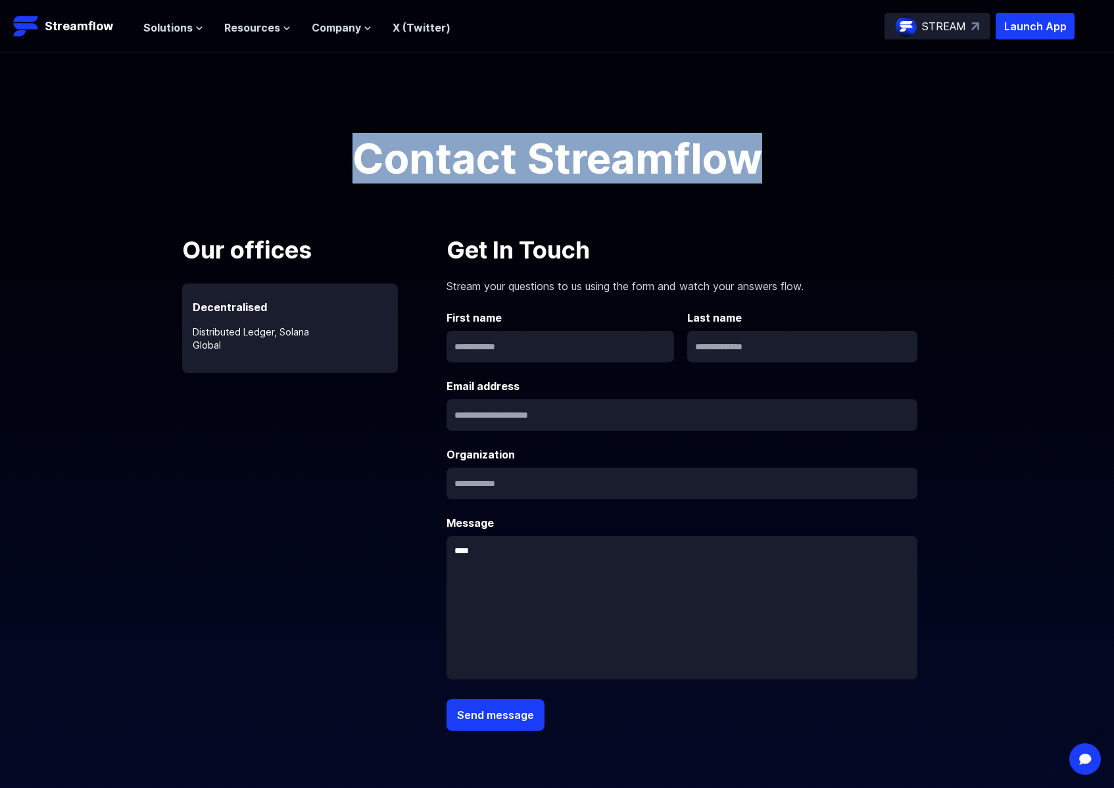
drag, startPoint x: 352, startPoint y: 156, endPoint x: 791, endPoint y: 151, distance: 438.8
click at [791, 151] on h1 "Contact Streamflow" at bounding box center [557, 158] width 592 height 42
copy h1 "Contact Streamflow"
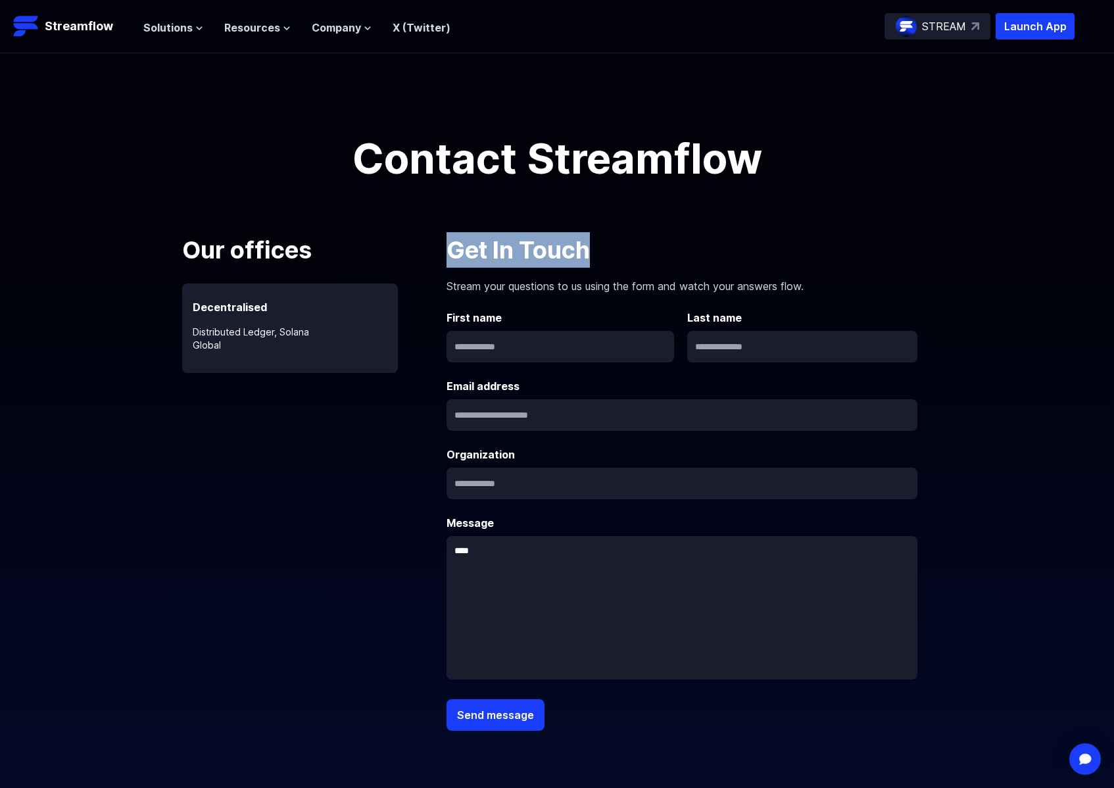
drag, startPoint x: 450, startPoint y: 245, endPoint x: 593, endPoint y: 243, distance: 142.8
click at [593, 243] on p "Get In Touch" at bounding box center [682, 250] width 471 height 36
click at [473, 285] on p "Stream your questions to us using the form and watch your answers flow." at bounding box center [682, 281] width 471 height 26
drag, startPoint x: 442, startPoint y: 284, endPoint x: 870, endPoint y: 288, distance: 427.6
click at [870, 288] on div "Our offices Decentralised Distributed Ledger, Solana Global Get In Touch Stream…" at bounding box center [557, 523] width 750 height 583
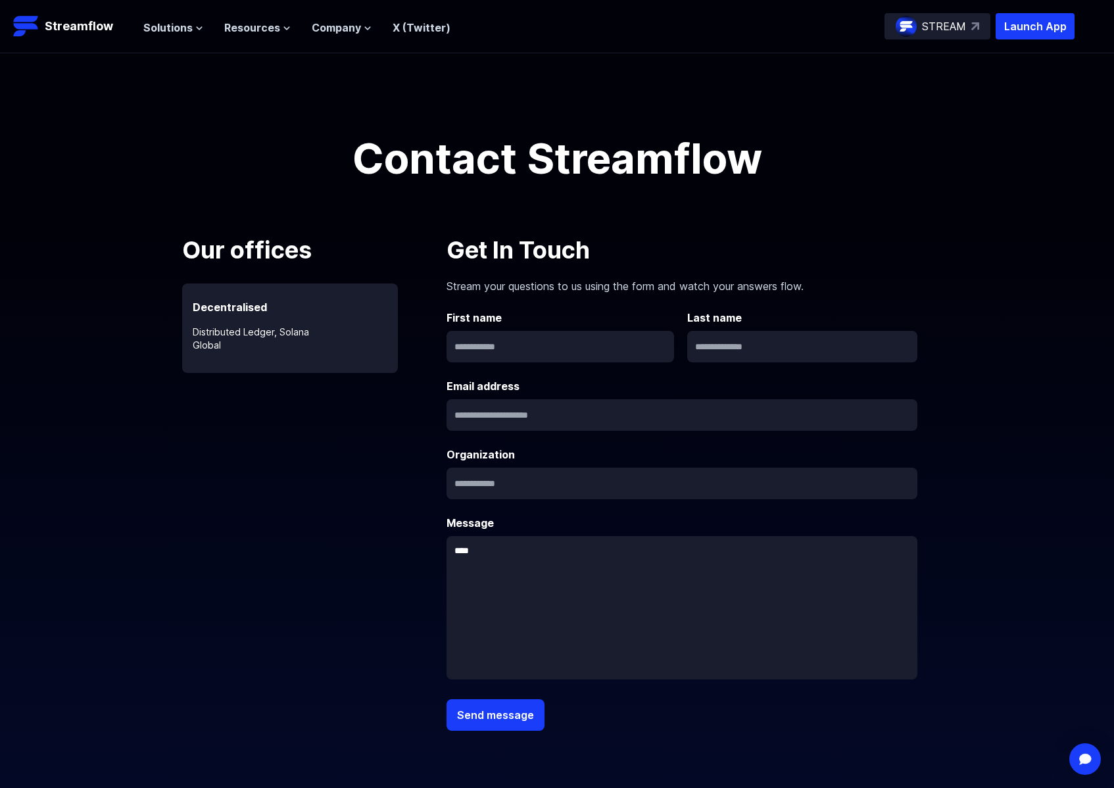
copy p "Stream your questions to us using the form and watch your answers flow."
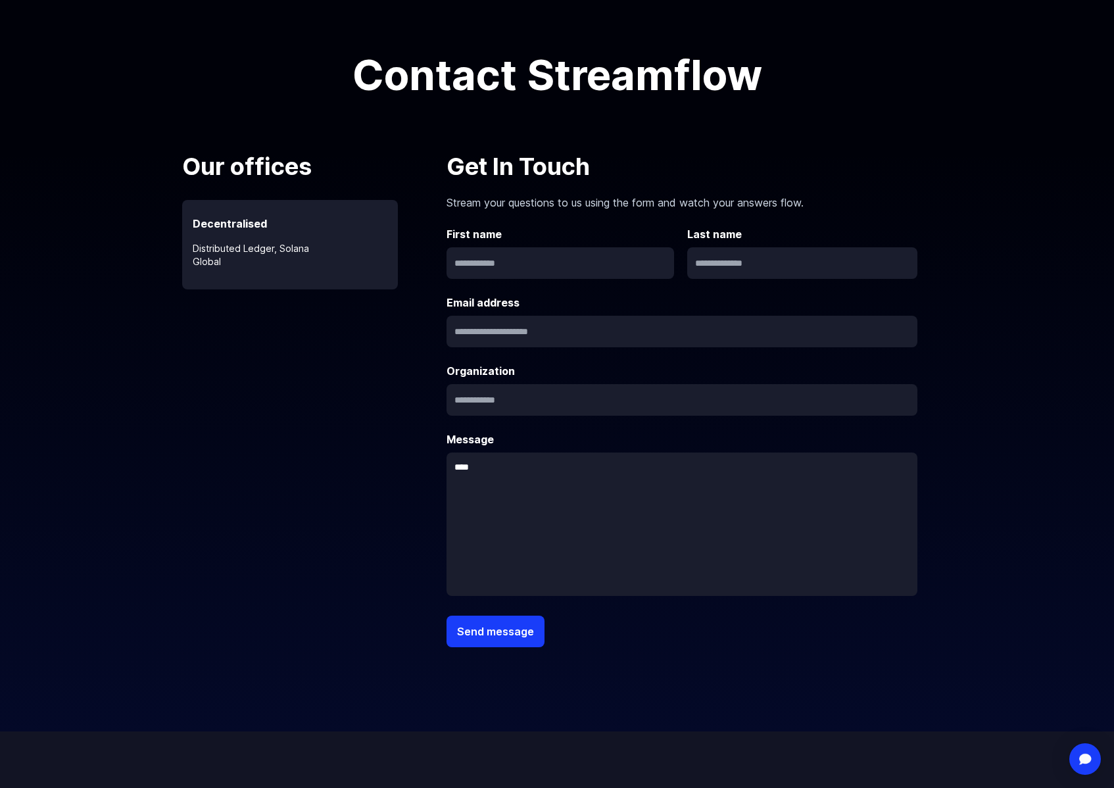
scroll to position [86, 0]
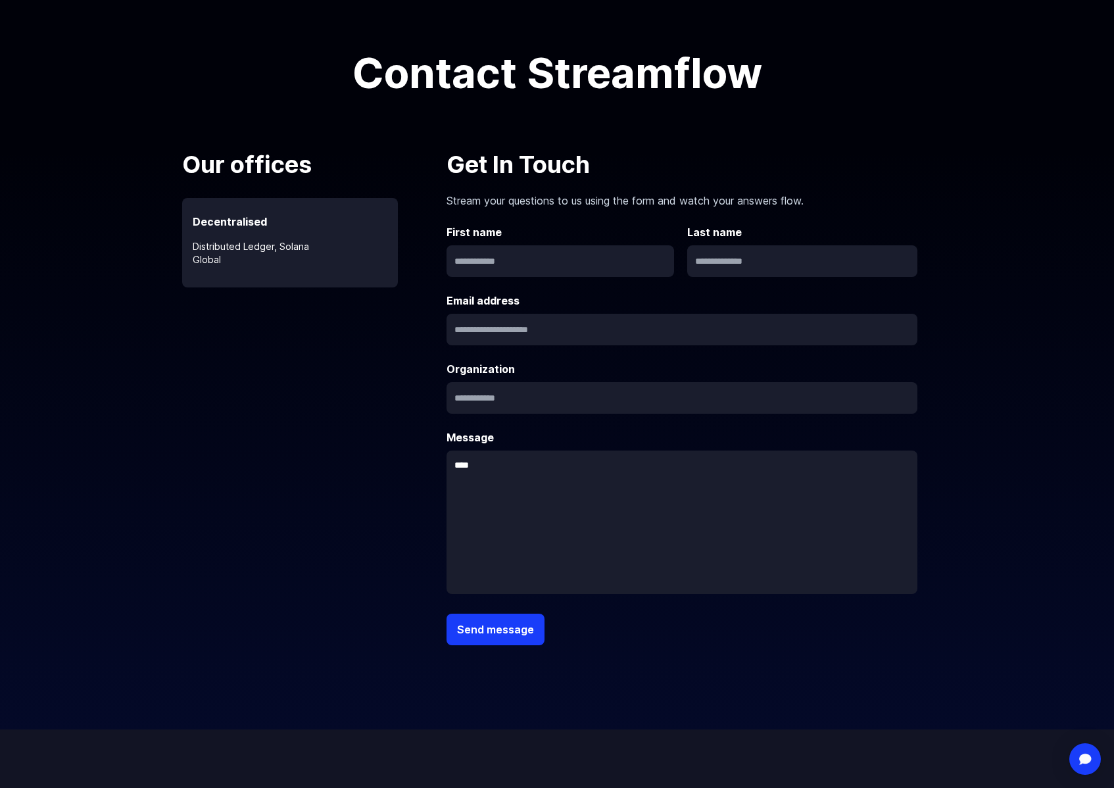
click at [239, 554] on div "Our offices Decentralised Distributed Ledger, Solana Global" at bounding box center [307, 396] width 250 height 499
